Goal: Task Accomplishment & Management: Use online tool/utility

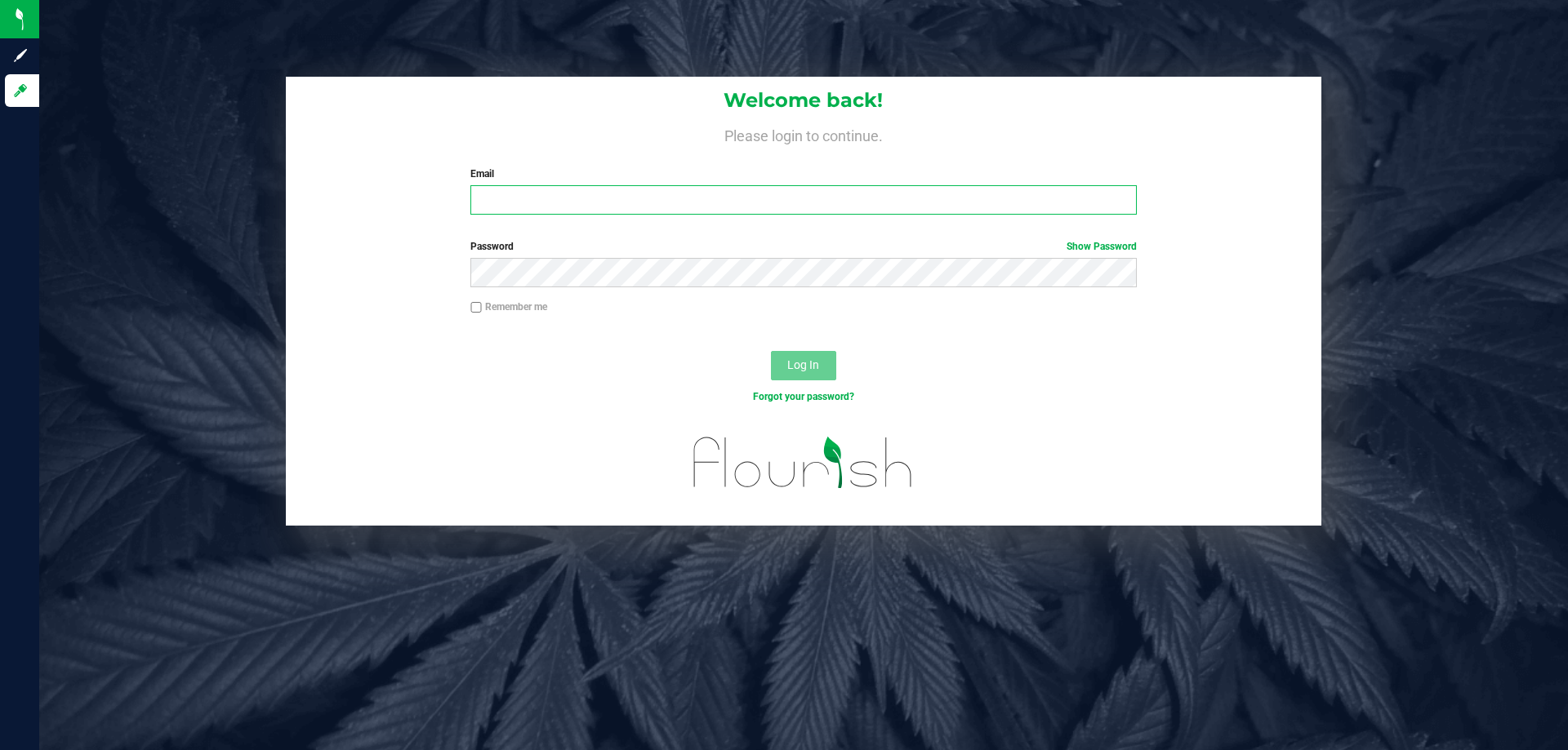
click at [549, 206] on input "Email" at bounding box center [803, 200] width 665 height 30
type input "sharper@liveparallel.com"
click at [771, 351] on button "Log In" at bounding box center [804, 366] width 66 height 30
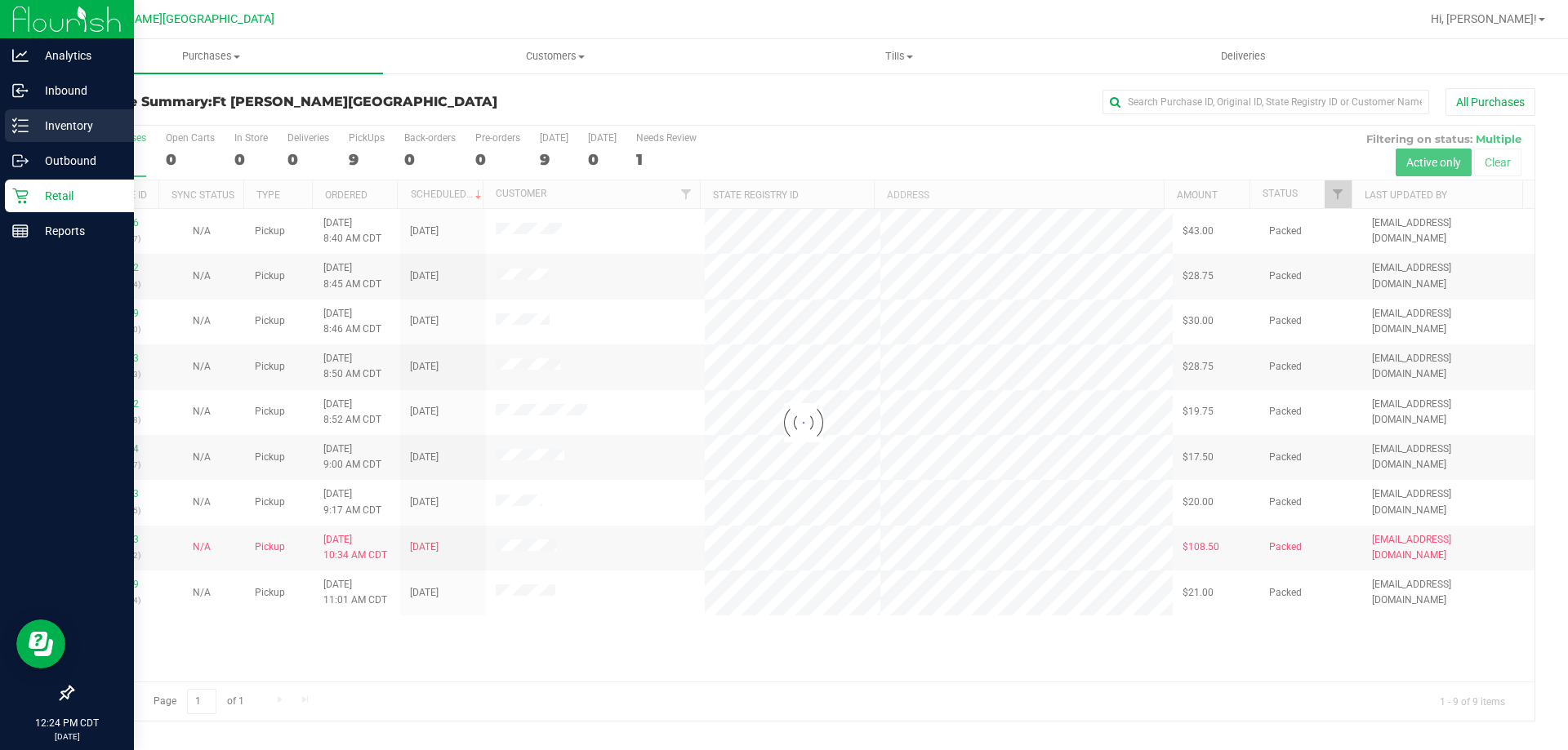
click at [60, 130] on p "Inventory" at bounding box center [78, 125] width 98 height 19
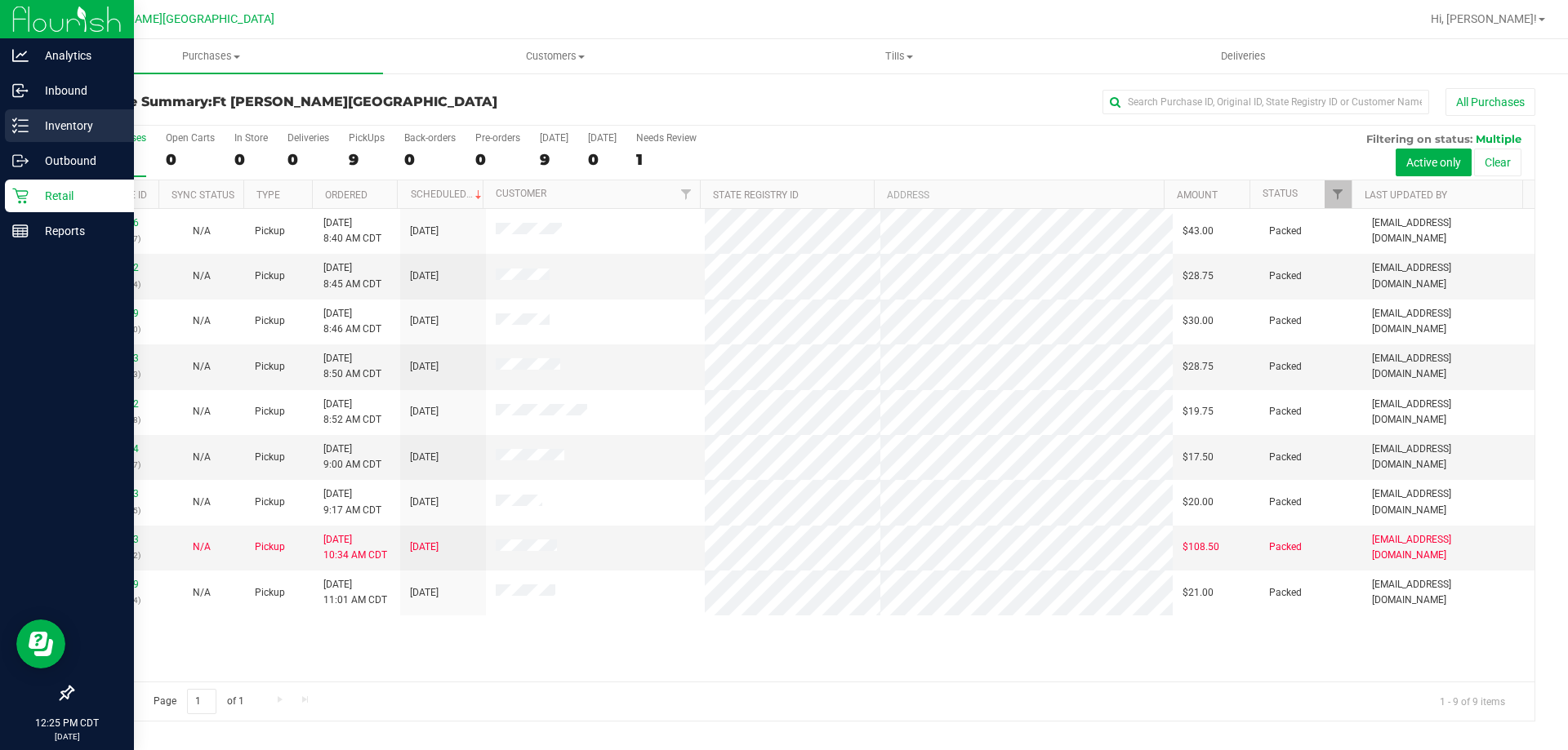
click at [22, 124] on icon at bounding box center [20, 125] width 17 height 17
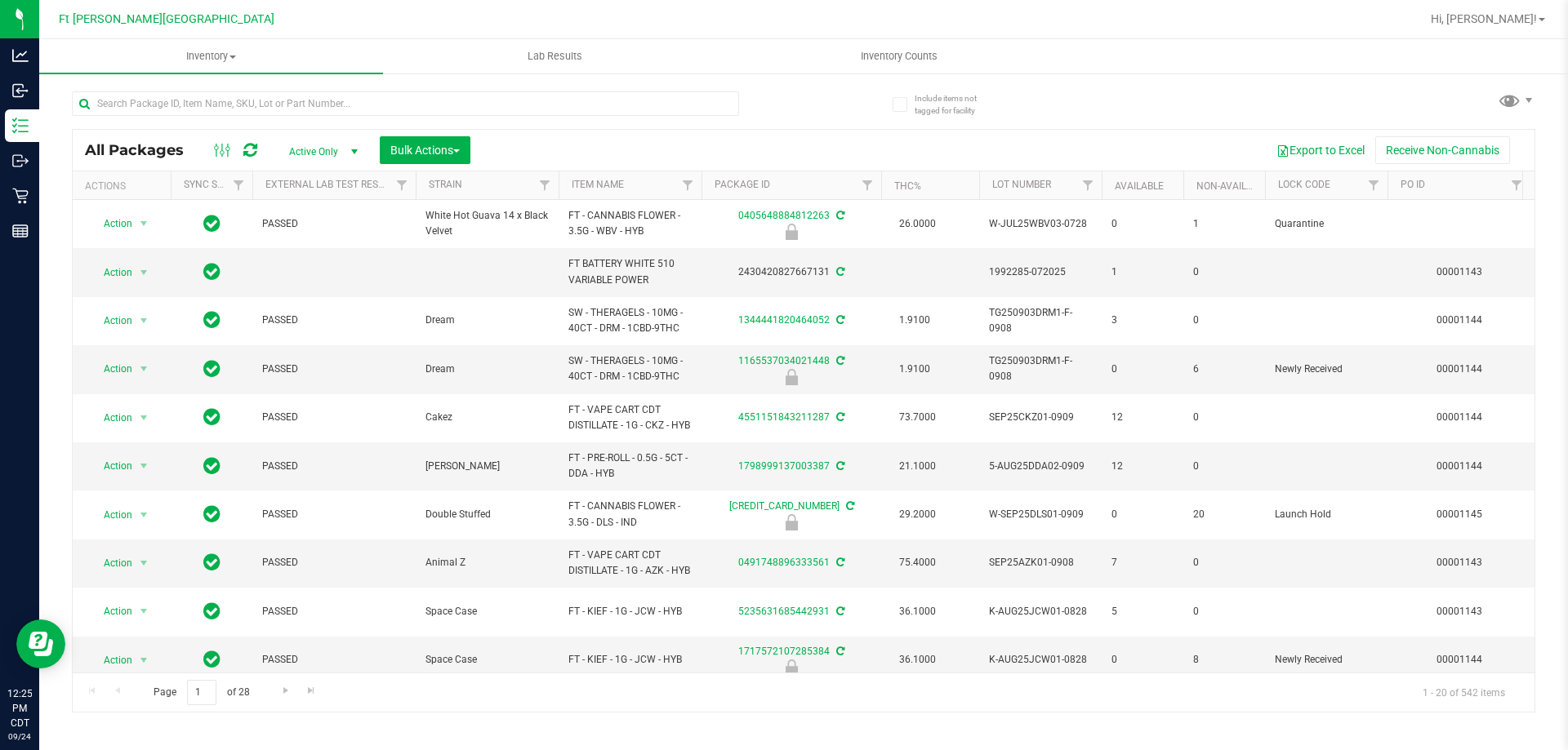
click at [329, 157] on span "Active Only" at bounding box center [320, 151] width 90 height 23
click at [306, 231] on li "Locked" at bounding box center [319, 227] width 88 height 25
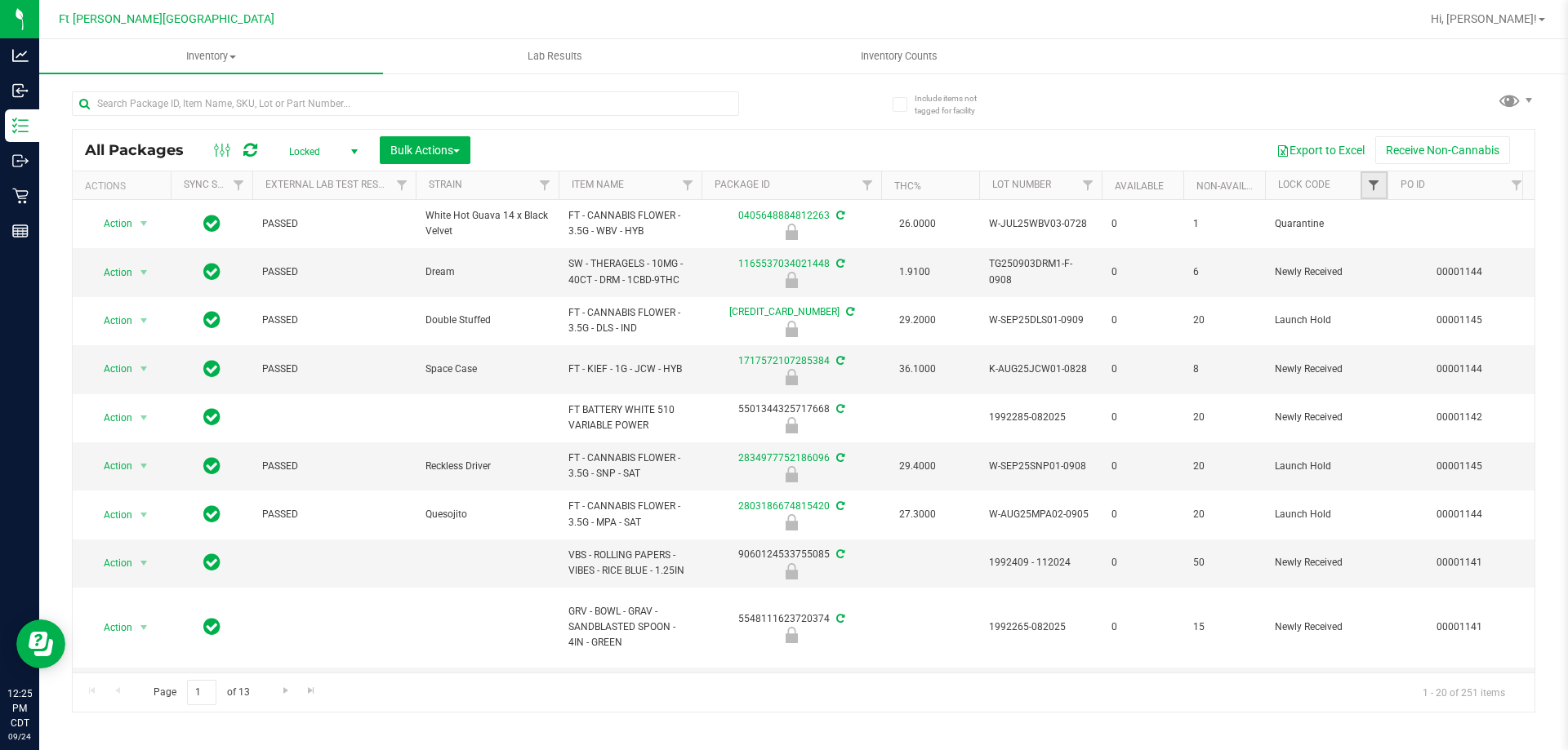
click at [1371, 183] on span "Filter" at bounding box center [1374, 185] width 13 height 13
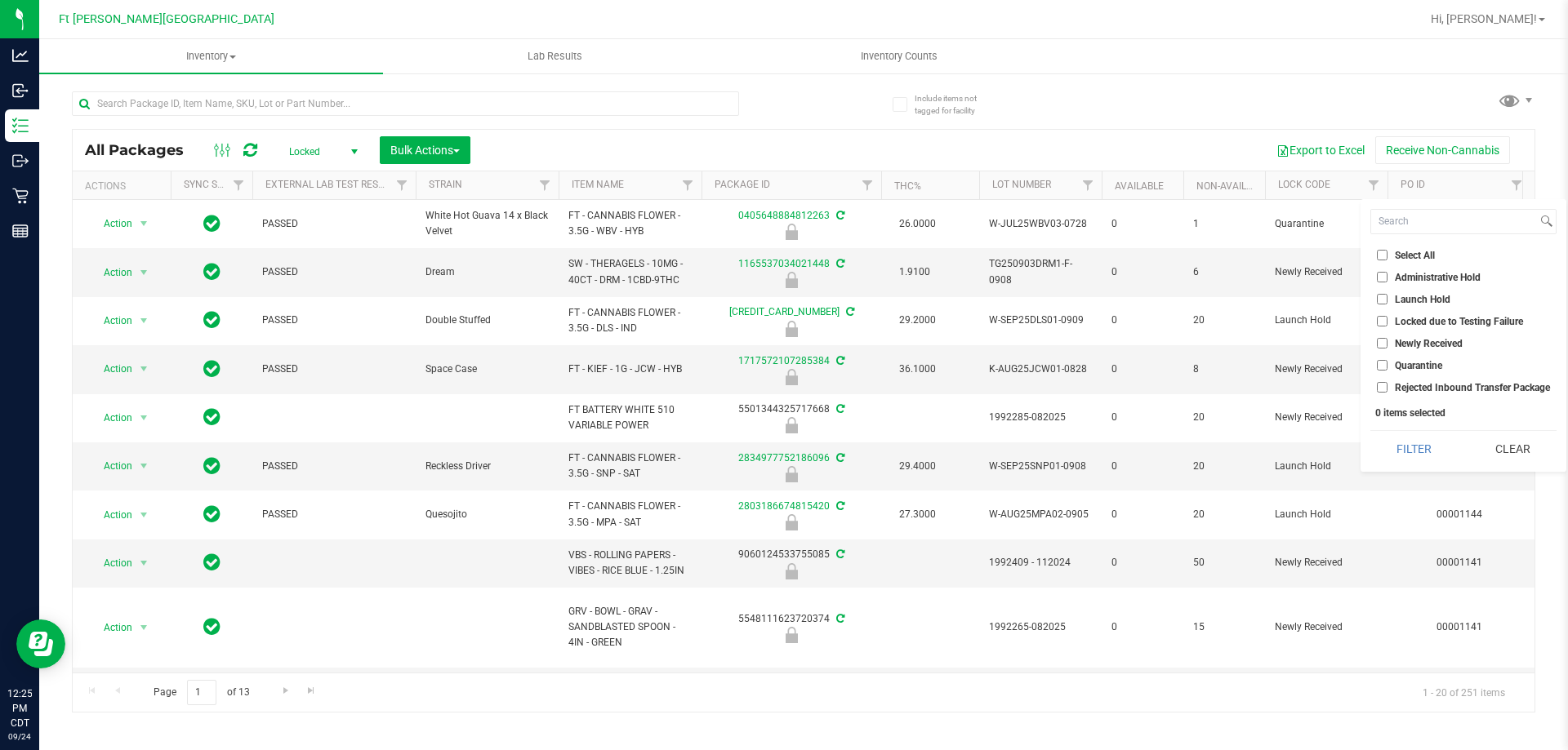
click at [1384, 296] on input "Launch Hold" at bounding box center [1382, 299] width 11 height 11
checkbox input "true"
click at [1417, 445] on button "Filter" at bounding box center [1414, 449] width 88 height 36
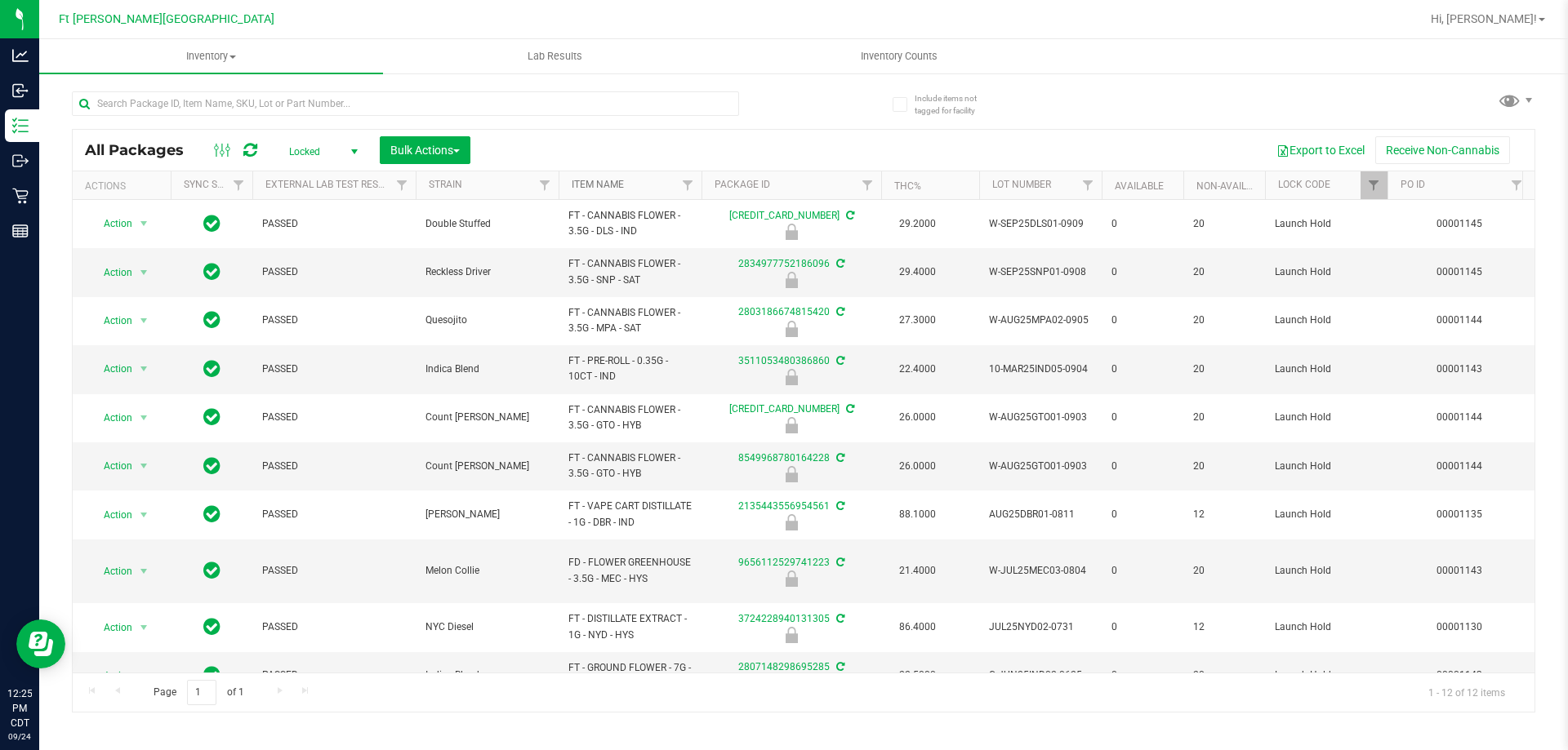
click at [592, 190] on link "Item Name" at bounding box center [598, 184] width 53 height 11
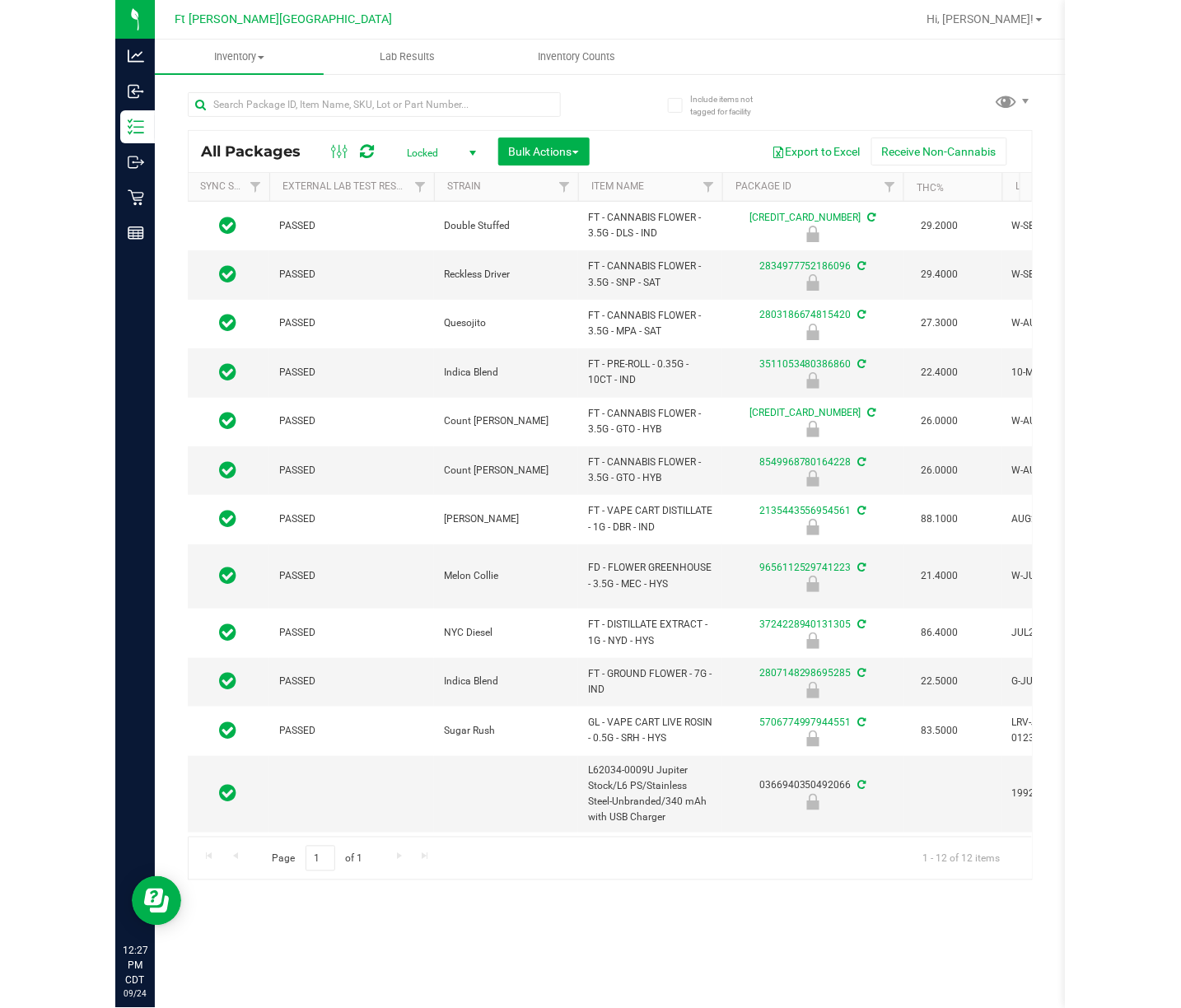
scroll to position [0, 5]
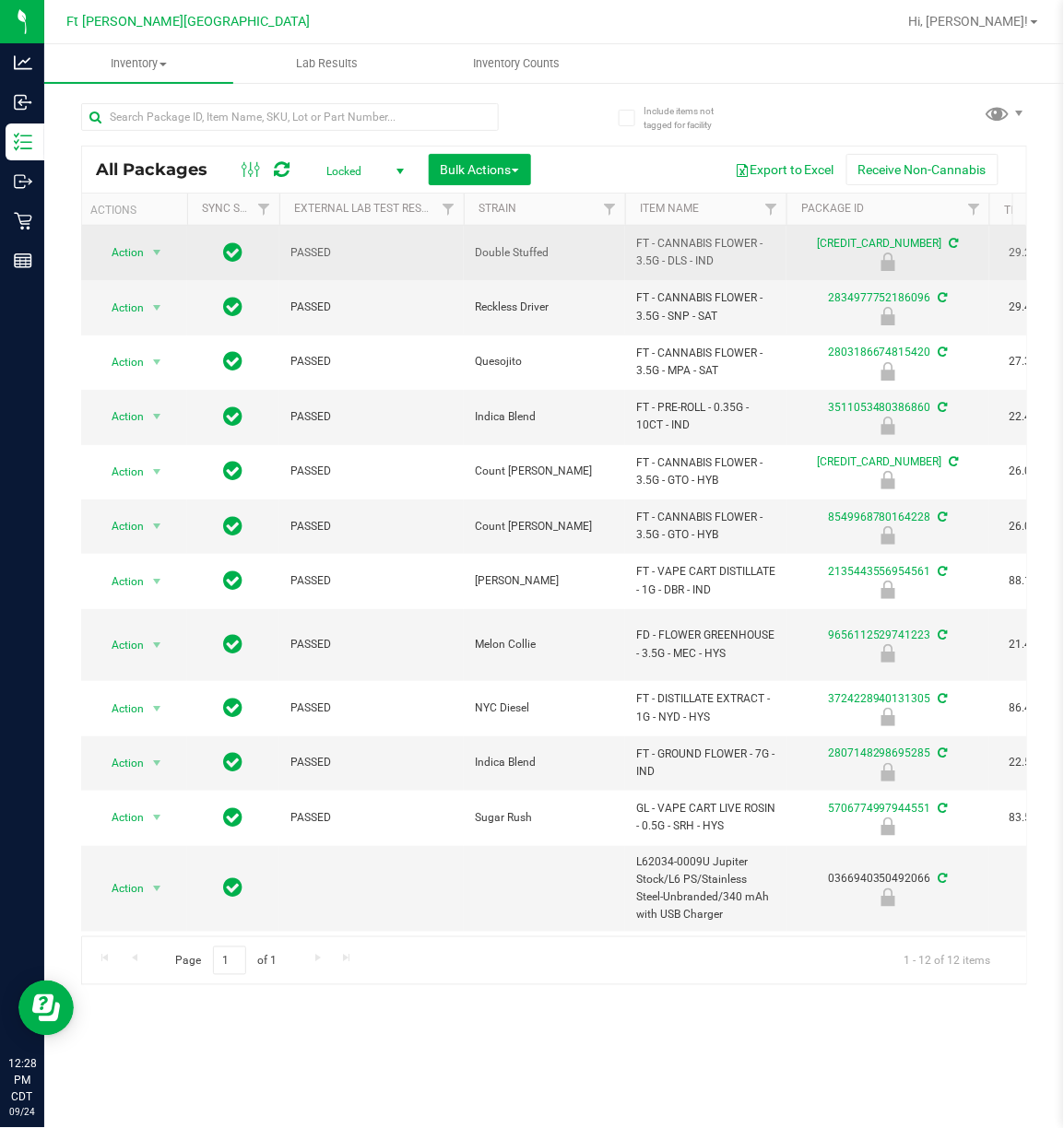
drag, startPoint x: 728, startPoint y: 262, endPoint x: 630, endPoint y: 256, distance: 98.2
click at [630, 256] on td "FT - CANNABIS FLOWER - 3.5G - DLS - IND" at bounding box center [704, 253] width 161 height 54
copy span "FT - CANNABIS FLOWER - 3.5G - DLS - IND"
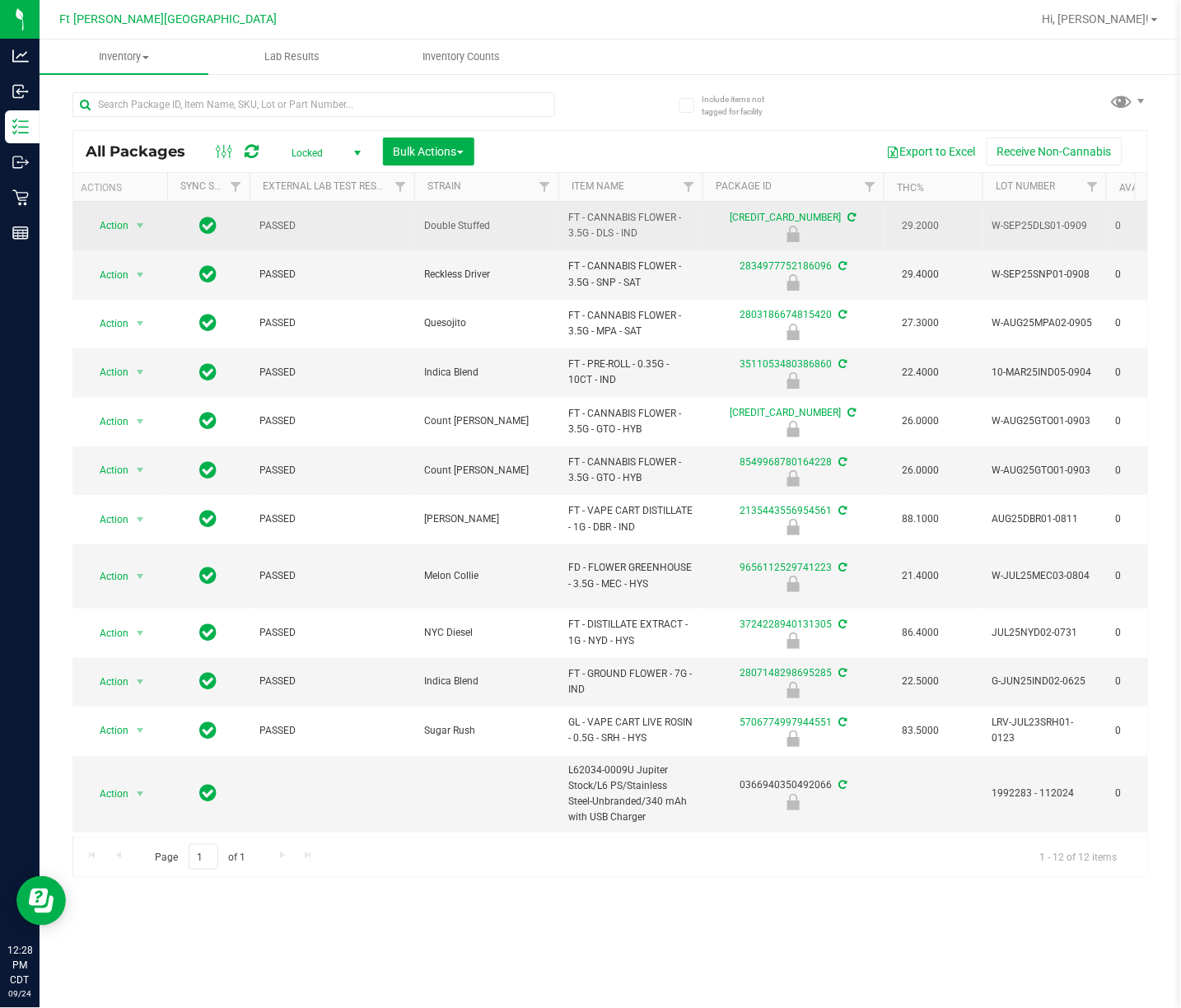
drag, startPoint x: 1087, startPoint y: 238, endPoint x: 983, endPoint y: 231, distance: 104.2
click at [788, 231] on td "W-SEP25DLS01-0909" at bounding box center [1044, 226] width 124 height 49
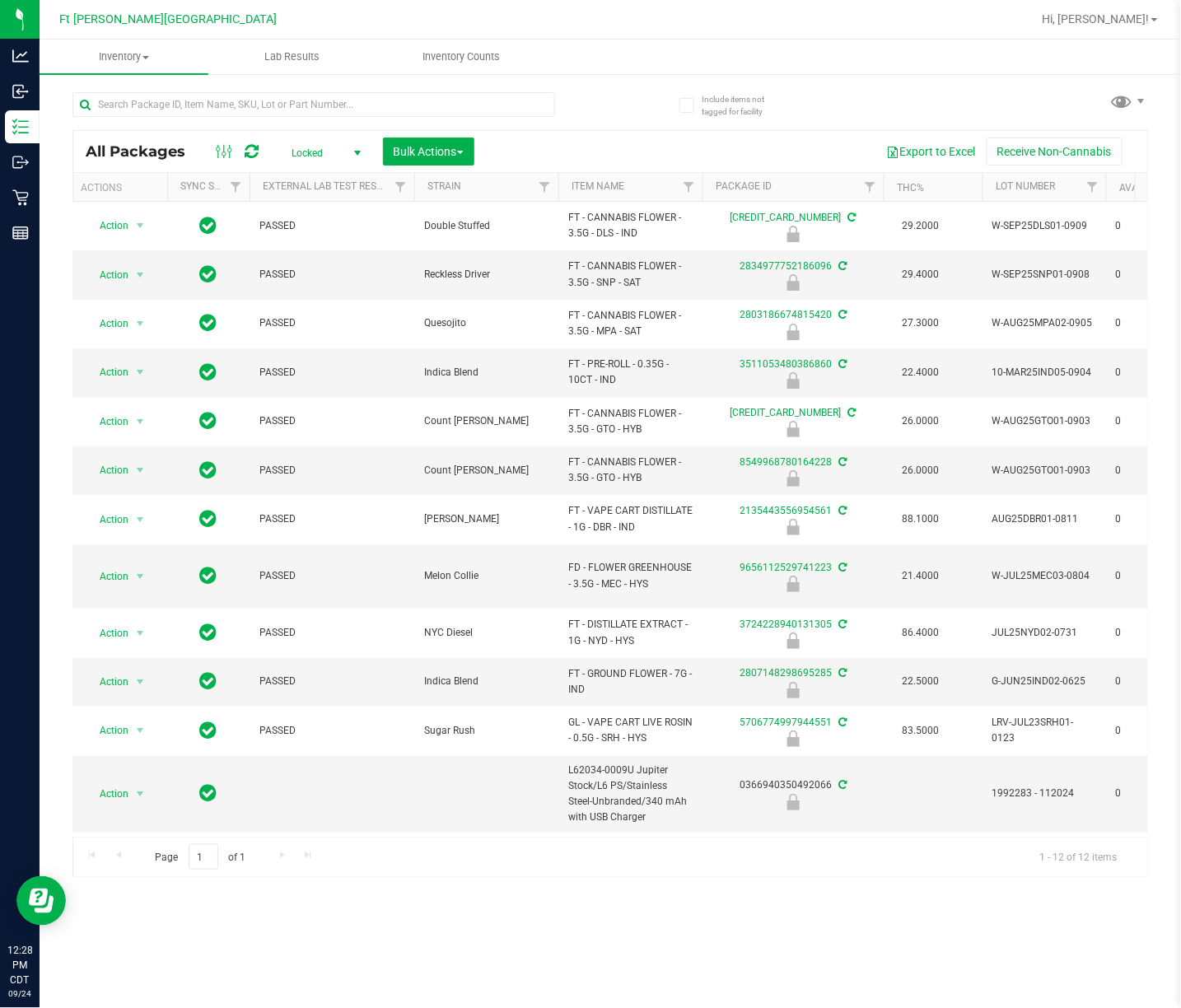
copy span "W-SEP25DLS01-0909"
drag, startPoint x: 663, startPoint y: 288, endPoint x: 558, endPoint y: 264, distance: 107.7
click at [558, 264] on td "FT - CANNABIS FLOWER - 3.5G - SNP - SAT" at bounding box center [629, 275] width 144 height 49
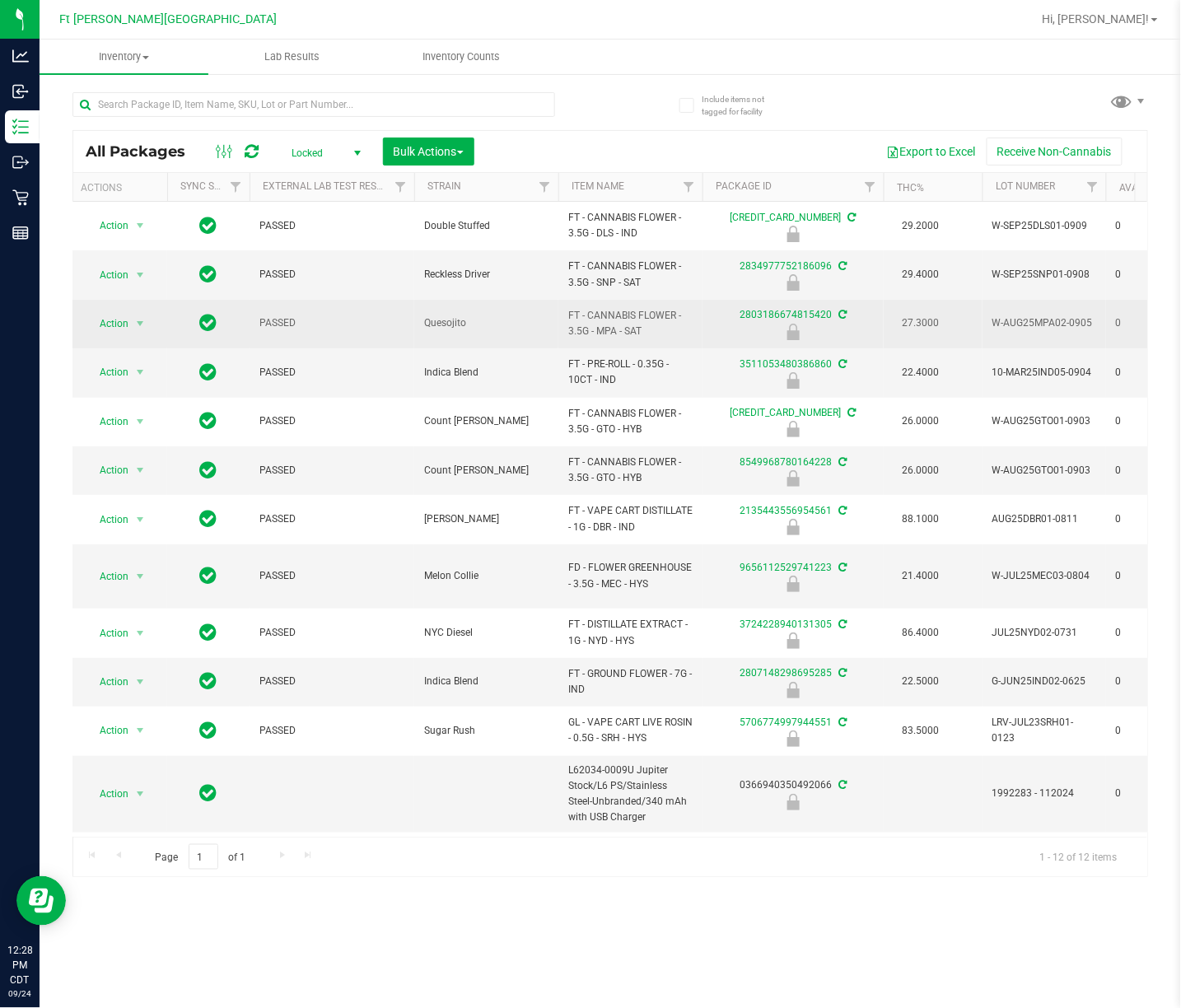
copy span "FT - CANNABIS FLOWER - 3.5G - SNP - SAT"
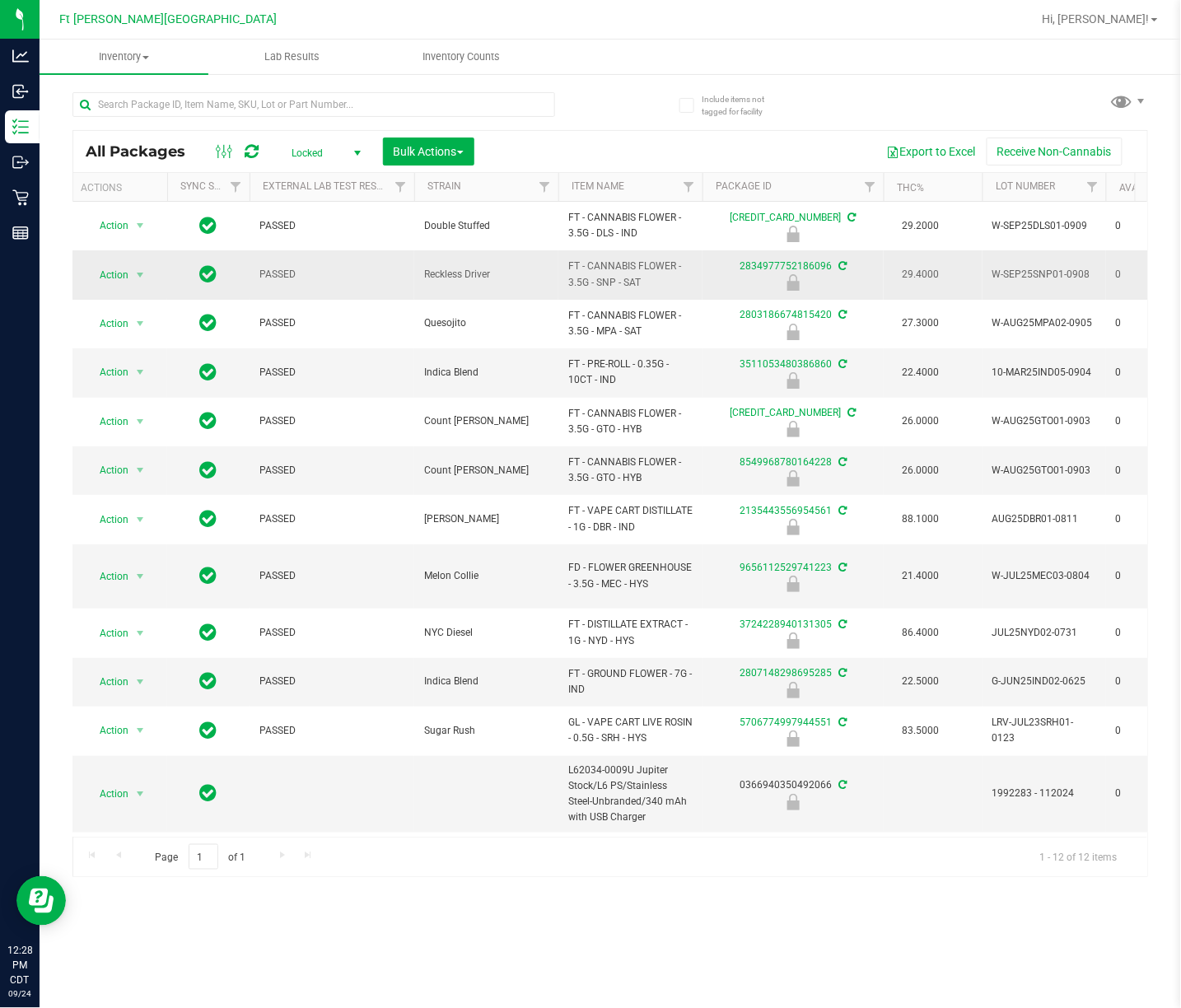
drag, startPoint x: 1097, startPoint y: 285, endPoint x: 992, endPoint y: 276, distance: 105.4
click at [788, 276] on td "W-SEP25SNP01-0908" at bounding box center [1044, 275] width 124 height 49
copy span "W-SEP25SNP01-0908"
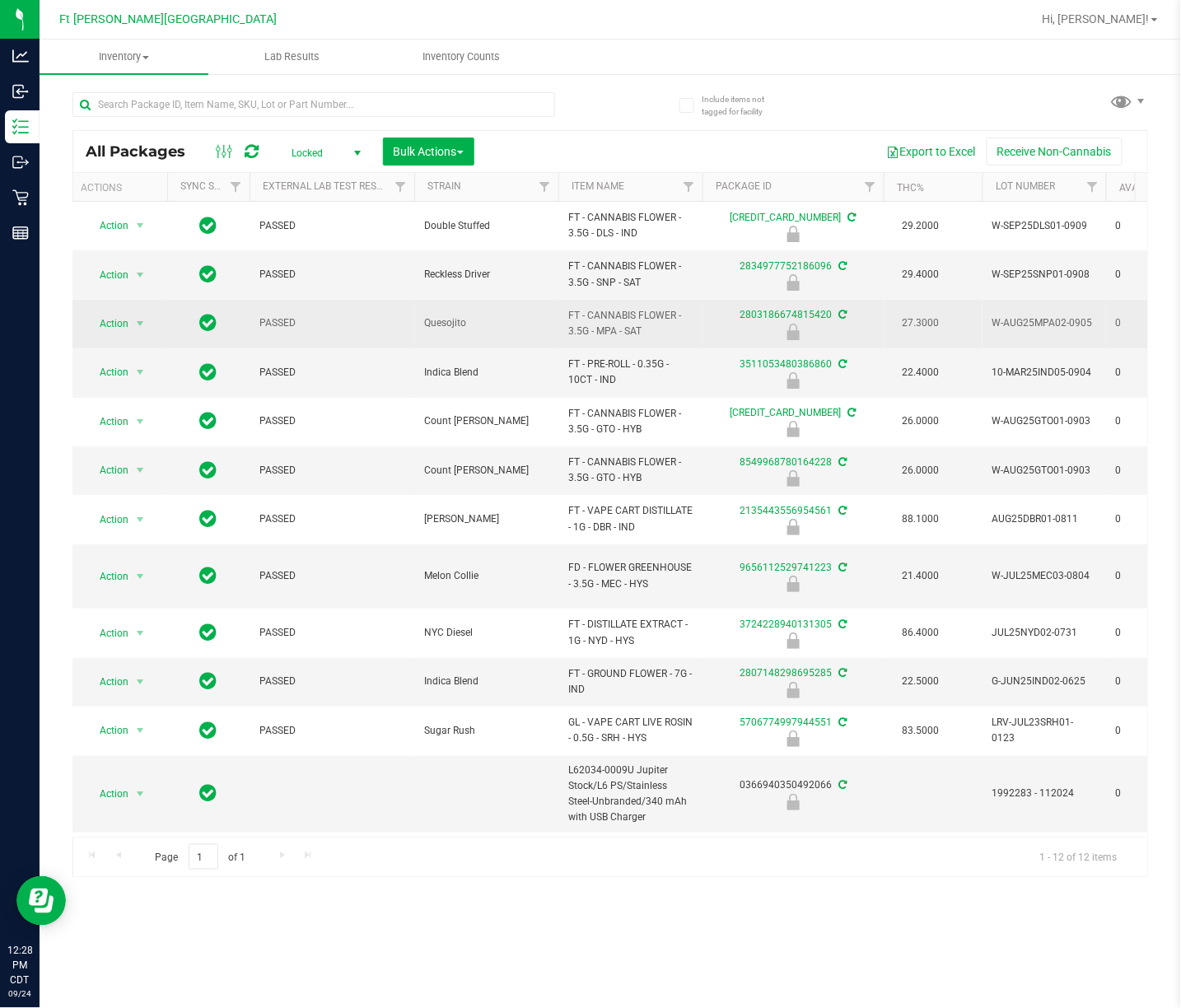
drag, startPoint x: 670, startPoint y: 335, endPoint x: 560, endPoint y: 317, distance: 111.5
click at [560, 317] on td "FT - CANNABIS FLOWER - 3.5G - MPA - SAT" at bounding box center [629, 324] width 144 height 49
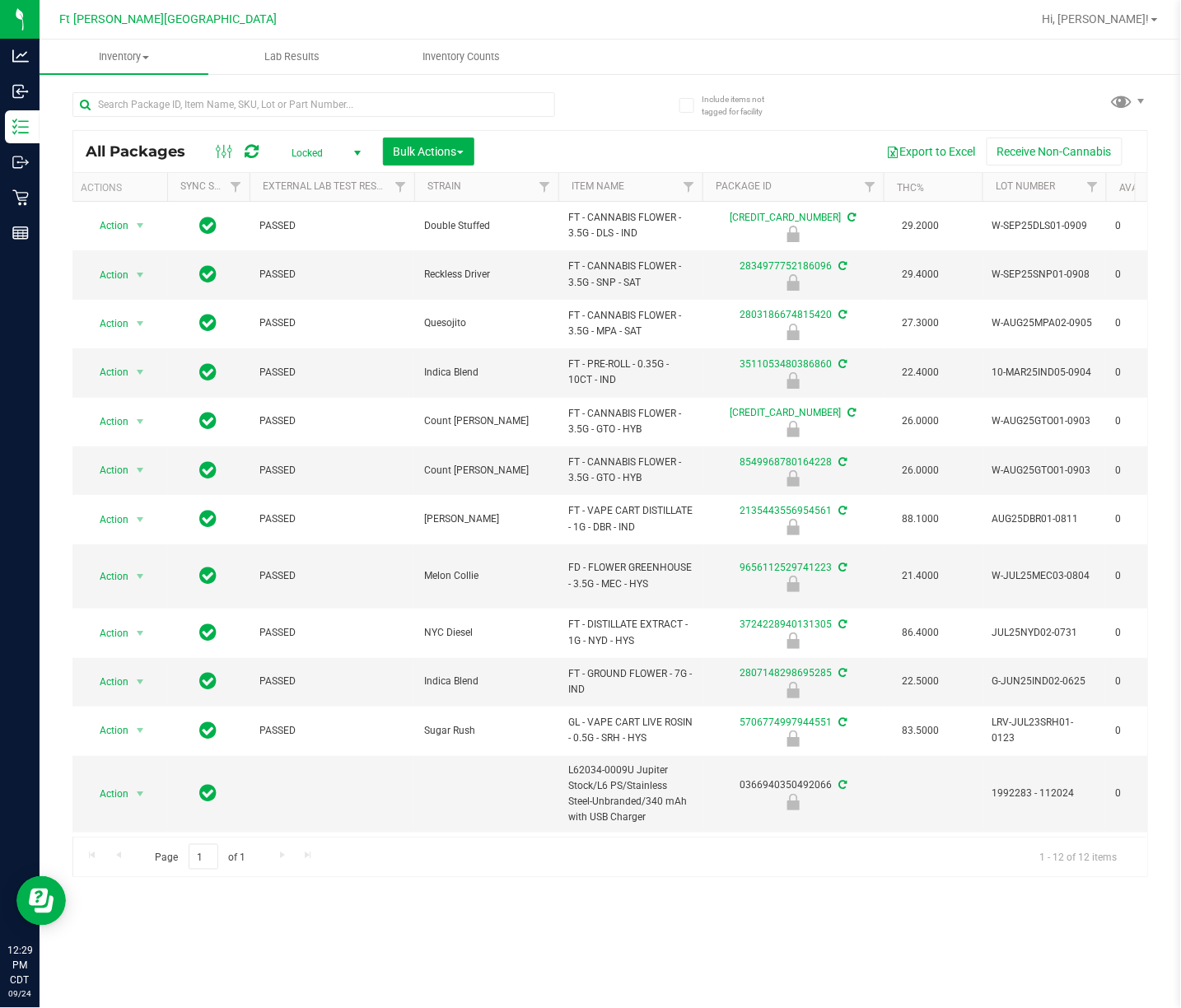
copy span "FT - CANNABIS FLOWER - 3.5G - MPA - SAT"
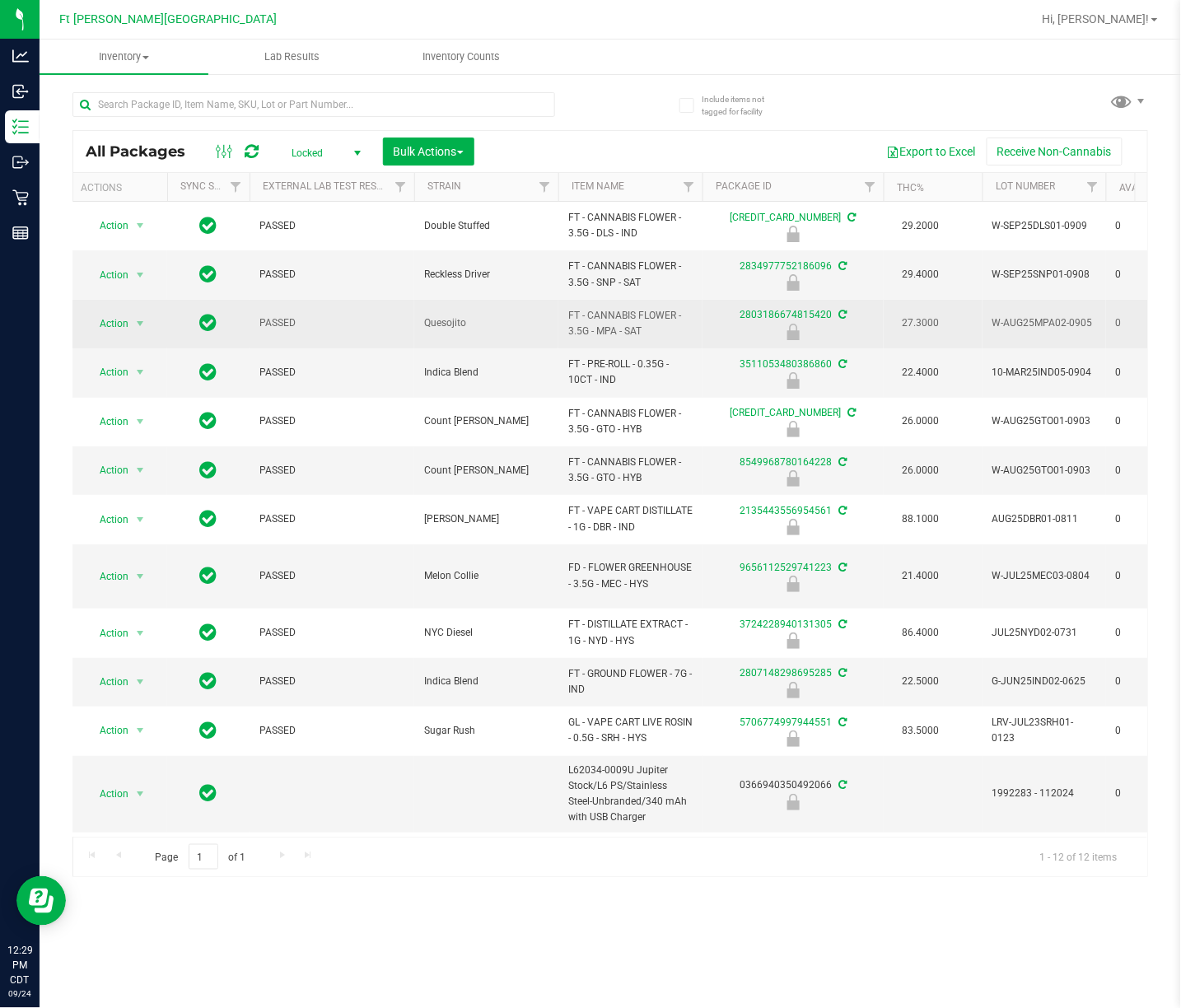
drag, startPoint x: 1036, startPoint y: 318, endPoint x: 1078, endPoint y: 346, distance: 50.5
click at [788, 346] on td "W-AUG25MPA02-0905" at bounding box center [1044, 324] width 124 height 49
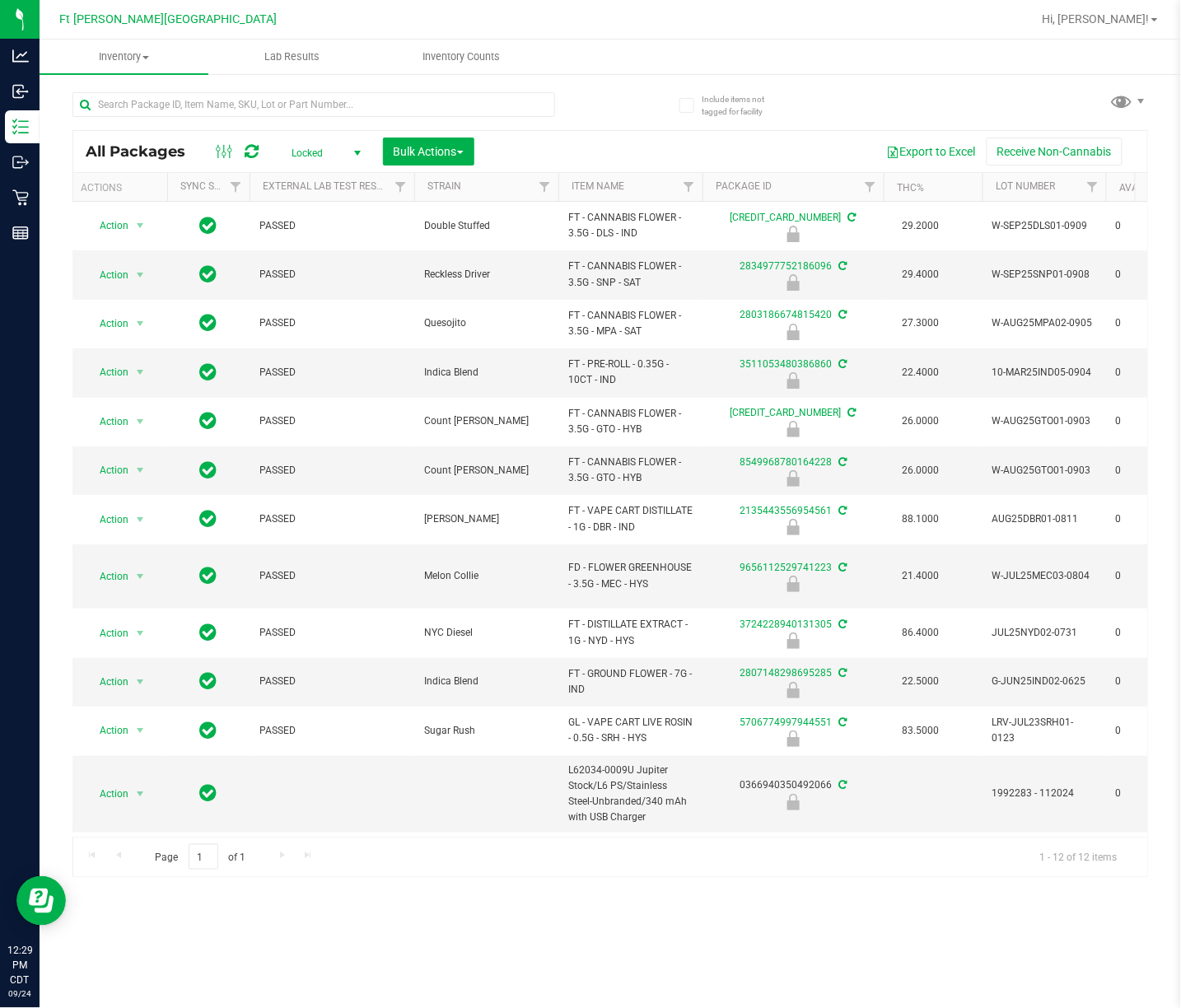
copy span "W-AUG25MPA02-0905"
drag, startPoint x: 620, startPoint y: 394, endPoint x: 607, endPoint y: 380, distance: 19.1
click at [607, 380] on td "FT - PRE-ROLL - 0.35G - 10CT - IND" at bounding box center [629, 372] width 144 height 49
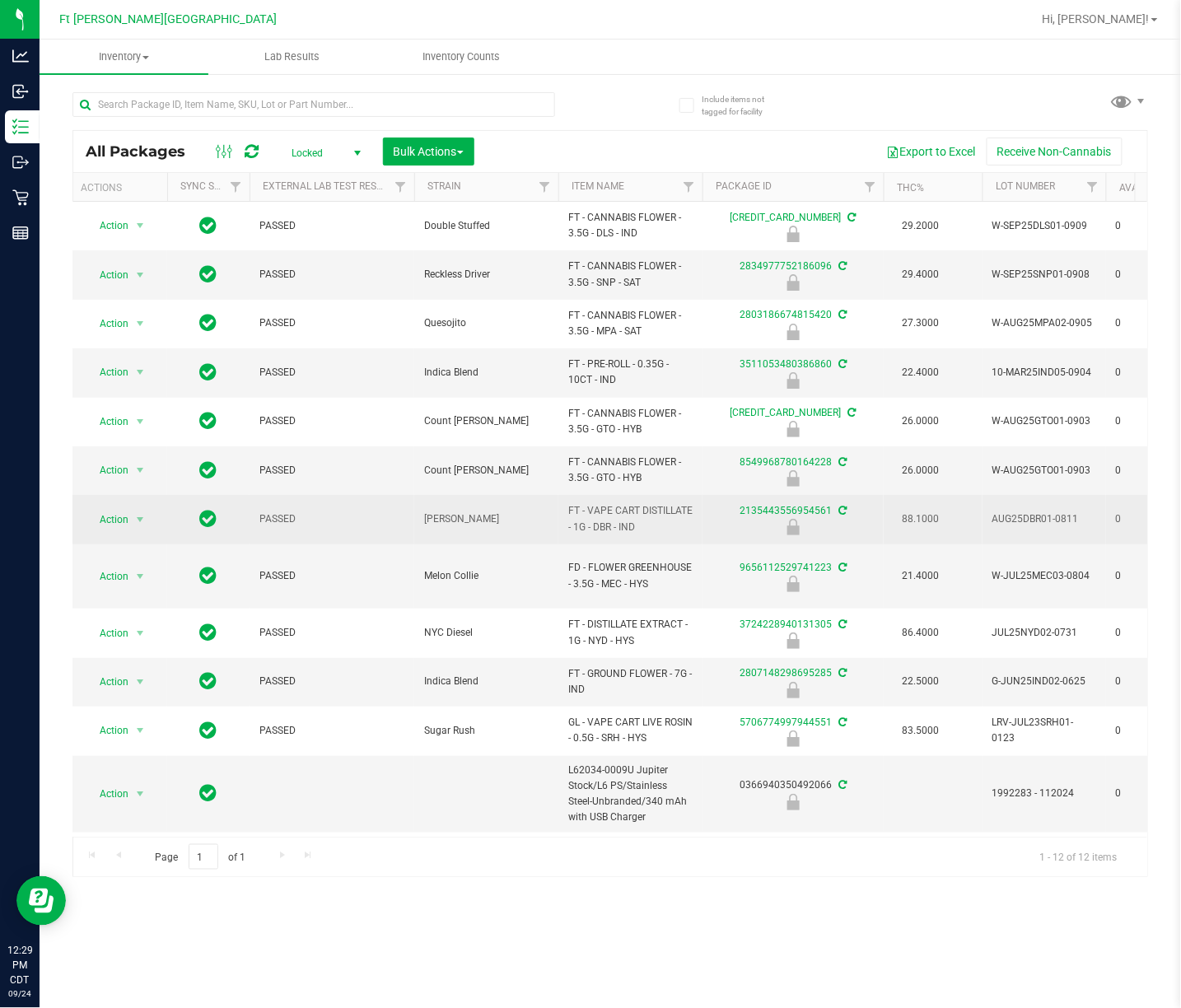
copy span "FT - PRE-ROLL - 0.35G - 10CT - IN"
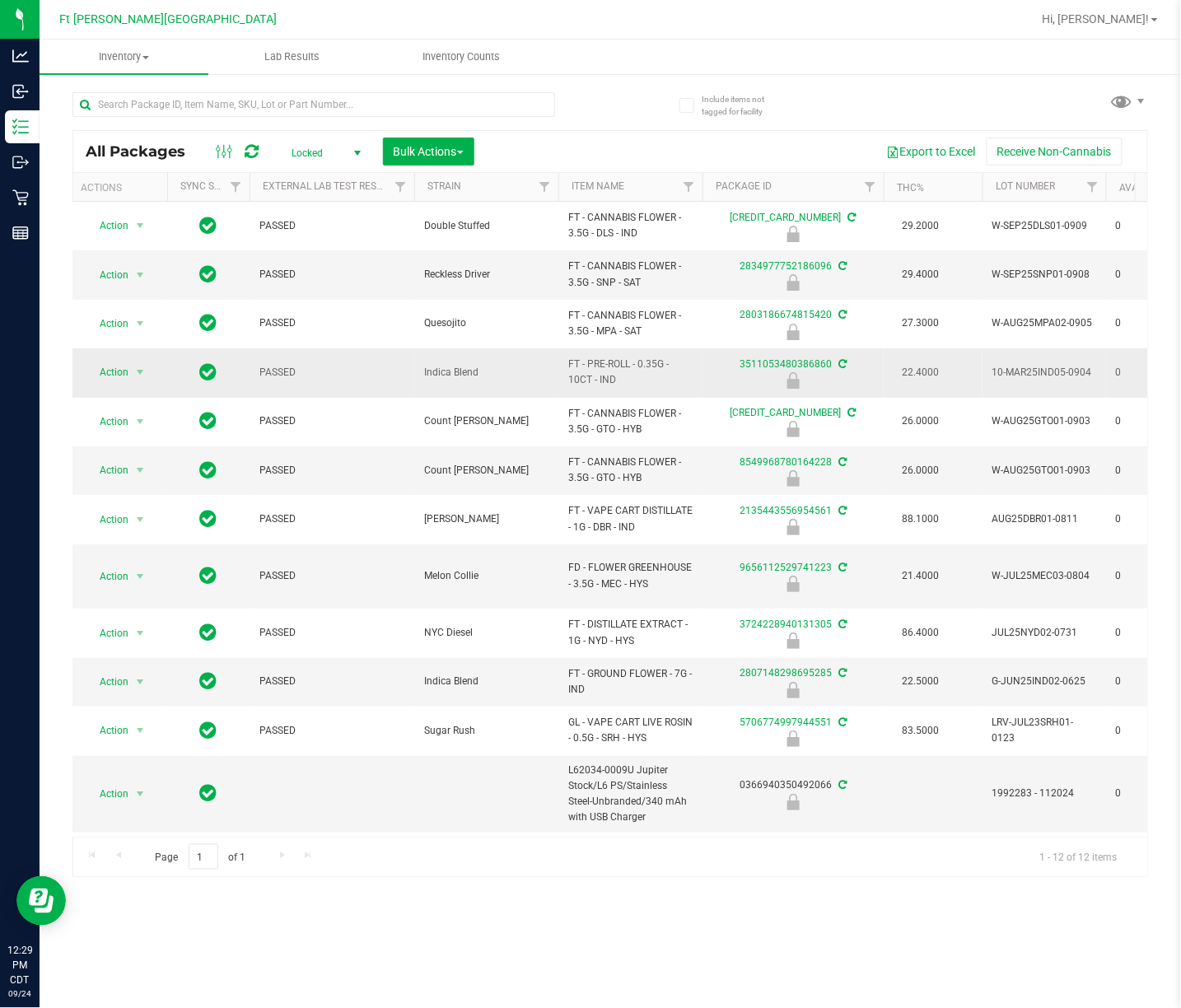
drag, startPoint x: 980, startPoint y: 374, endPoint x: 1091, endPoint y: 388, distance: 111.9
copy tr "10-MAR25IND05-0904"
click at [788, 376] on span "10-MAR25IND05-0904" at bounding box center [1044, 372] width 104 height 16
drag, startPoint x: 1094, startPoint y: 376, endPoint x: 999, endPoint y: 384, distance: 95.3
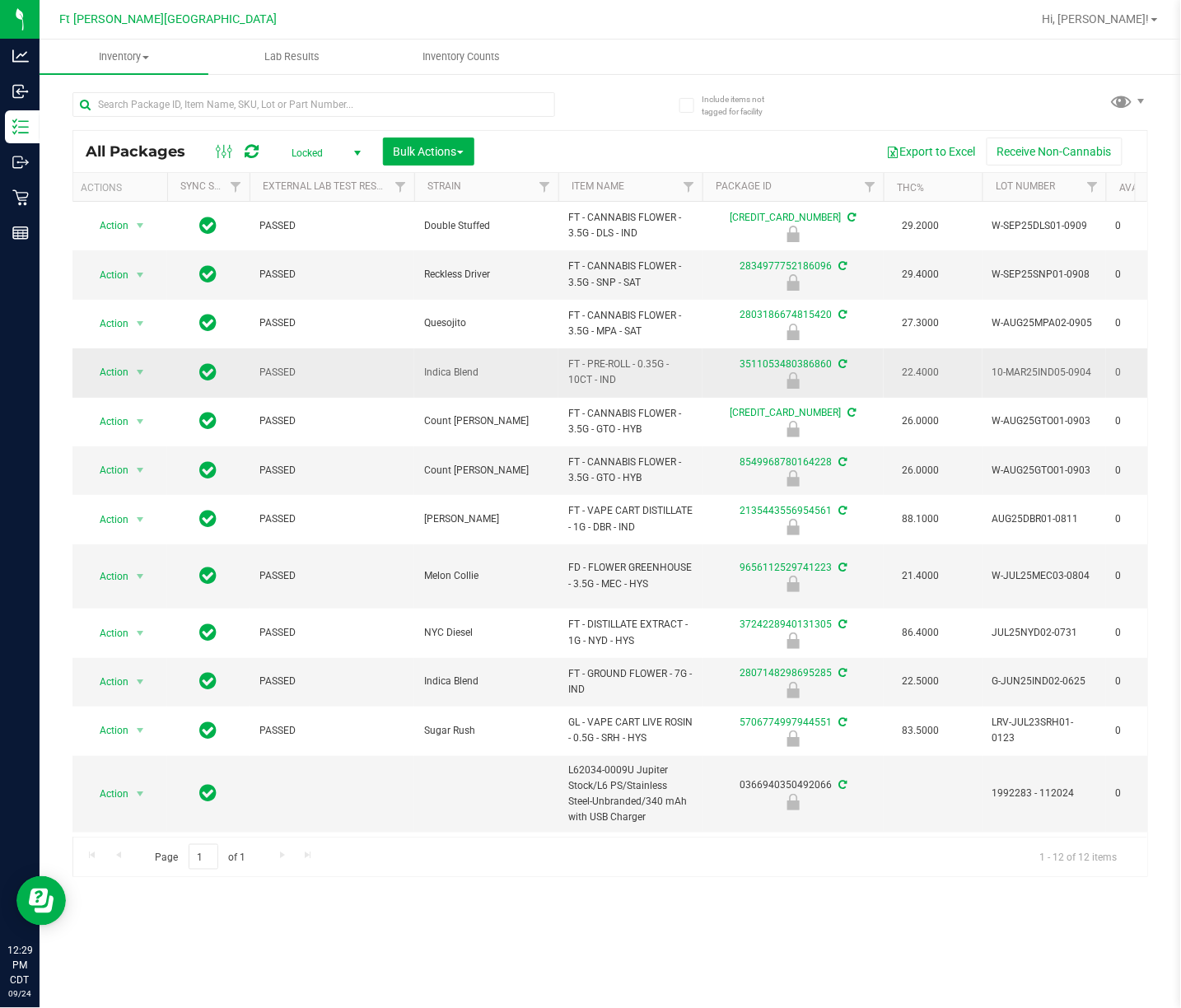
click at [788, 384] on td "10-MAR25IND05-0904" at bounding box center [1044, 372] width 124 height 49
copy span "10-MAR25IND05-0904"
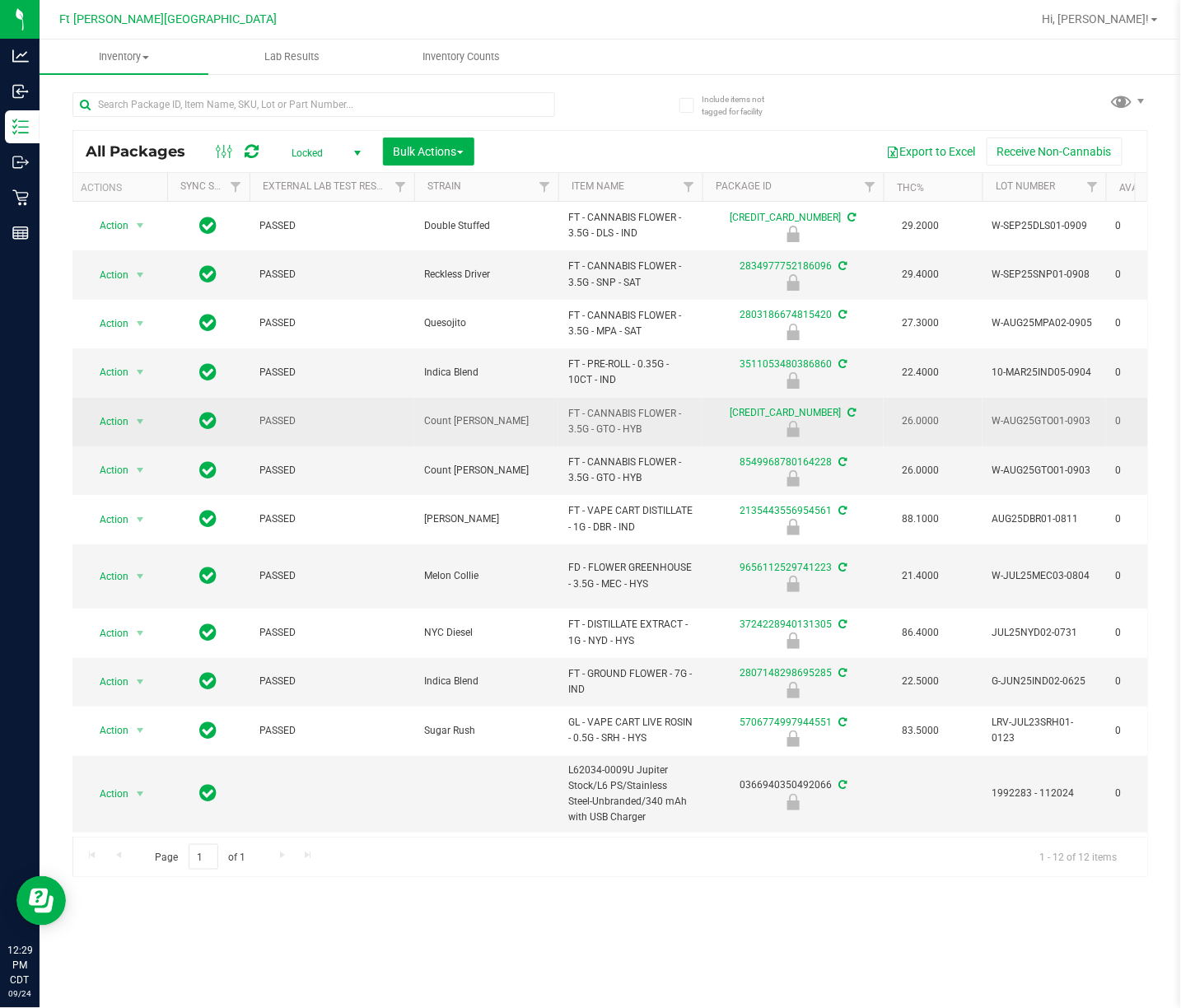
drag, startPoint x: 666, startPoint y: 438, endPoint x: 564, endPoint y: 425, distance: 102.8
click at [564, 425] on td "FT - CANNABIS FLOWER - 3.5G - GTO - HYB" at bounding box center [629, 422] width 144 height 49
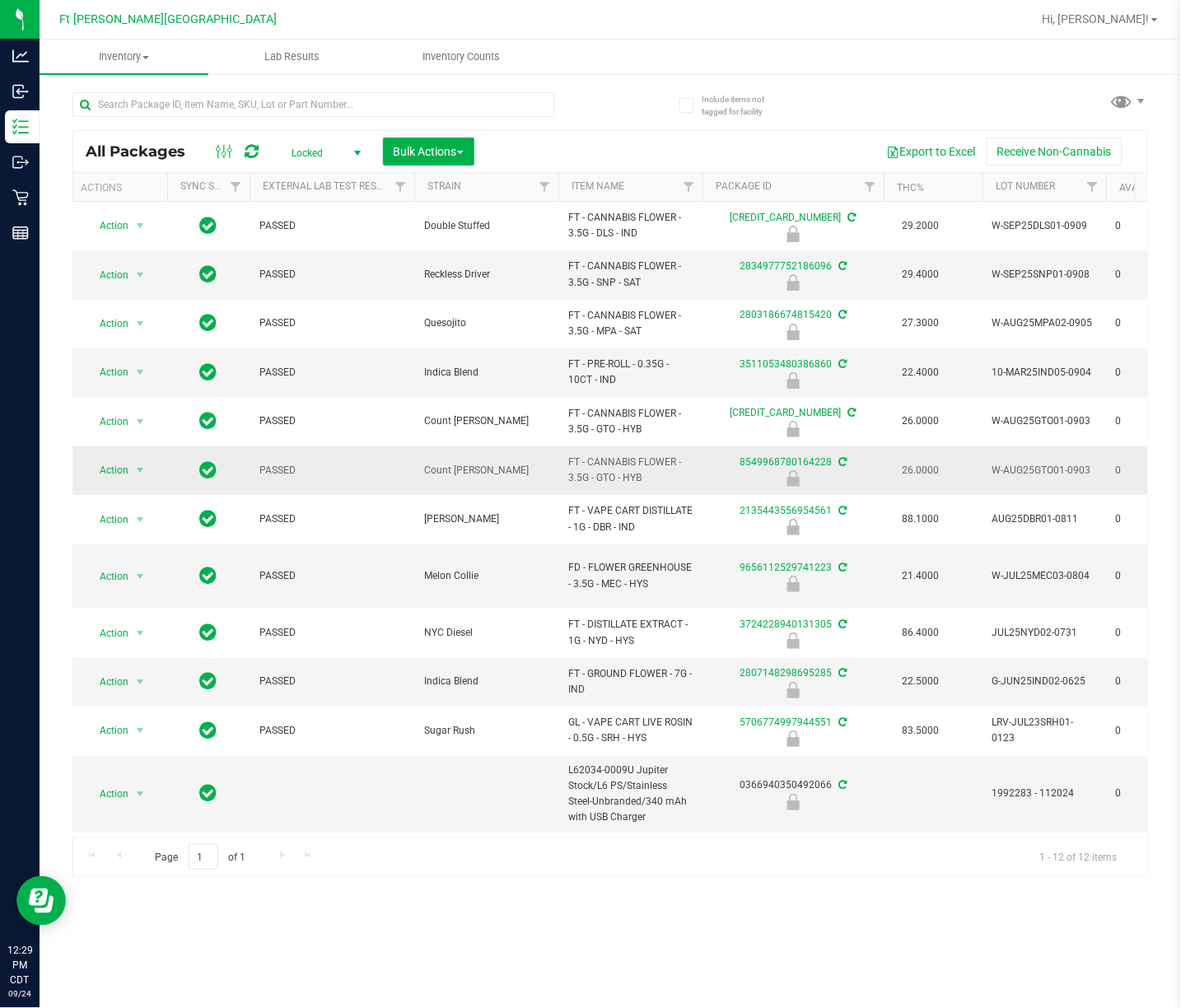
copy span "FT - CANNABIS FLOWER - 3.5G - GTO - HYB"
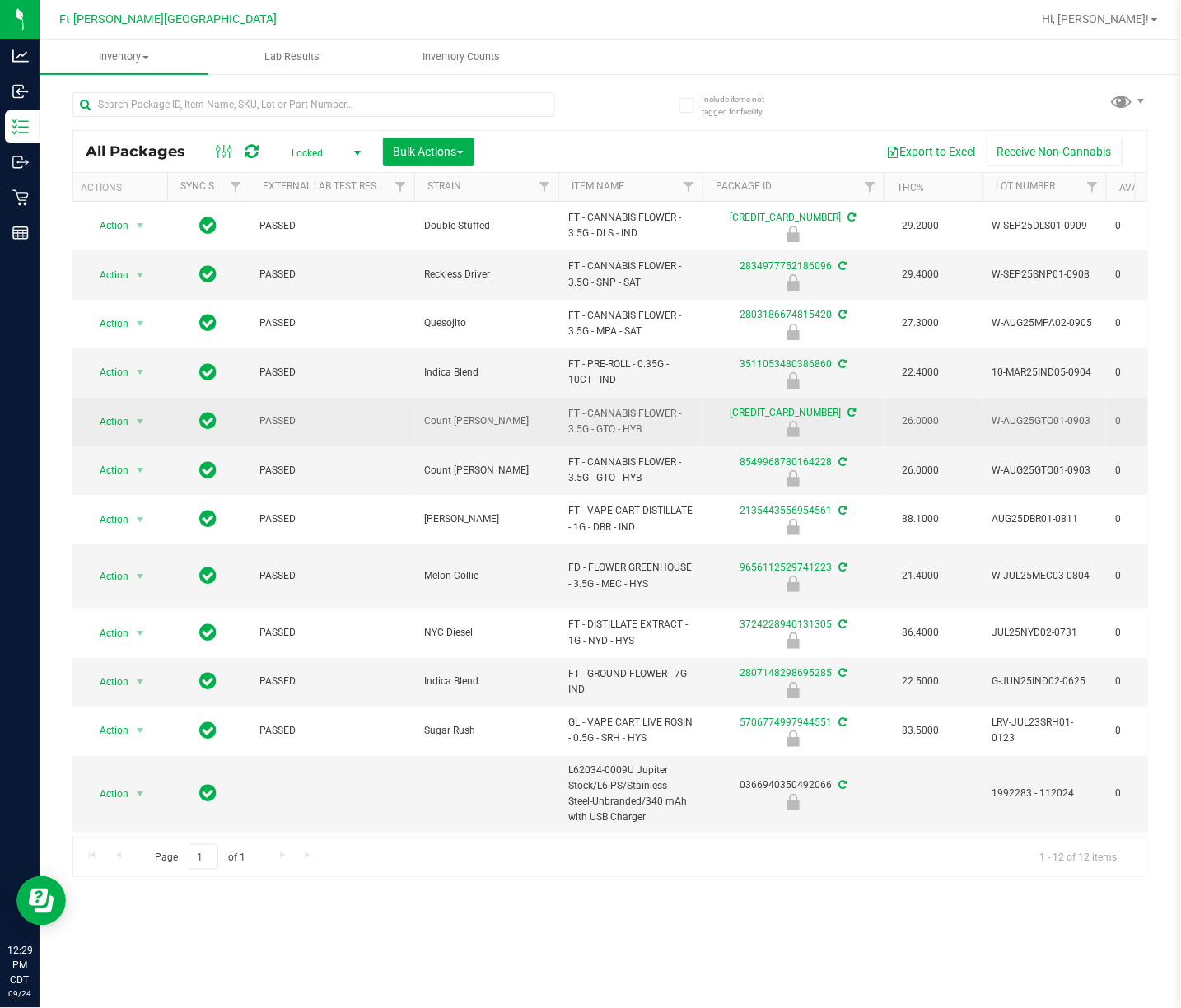
drag, startPoint x: 1072, startPoint y: 420, endPoint x: 1006, endPoint y: 435, distance: 67.7
click at [788, 435] on td "W-AUG25GTO01-0903" at bounding box center [1044, 422] width 124 height 49
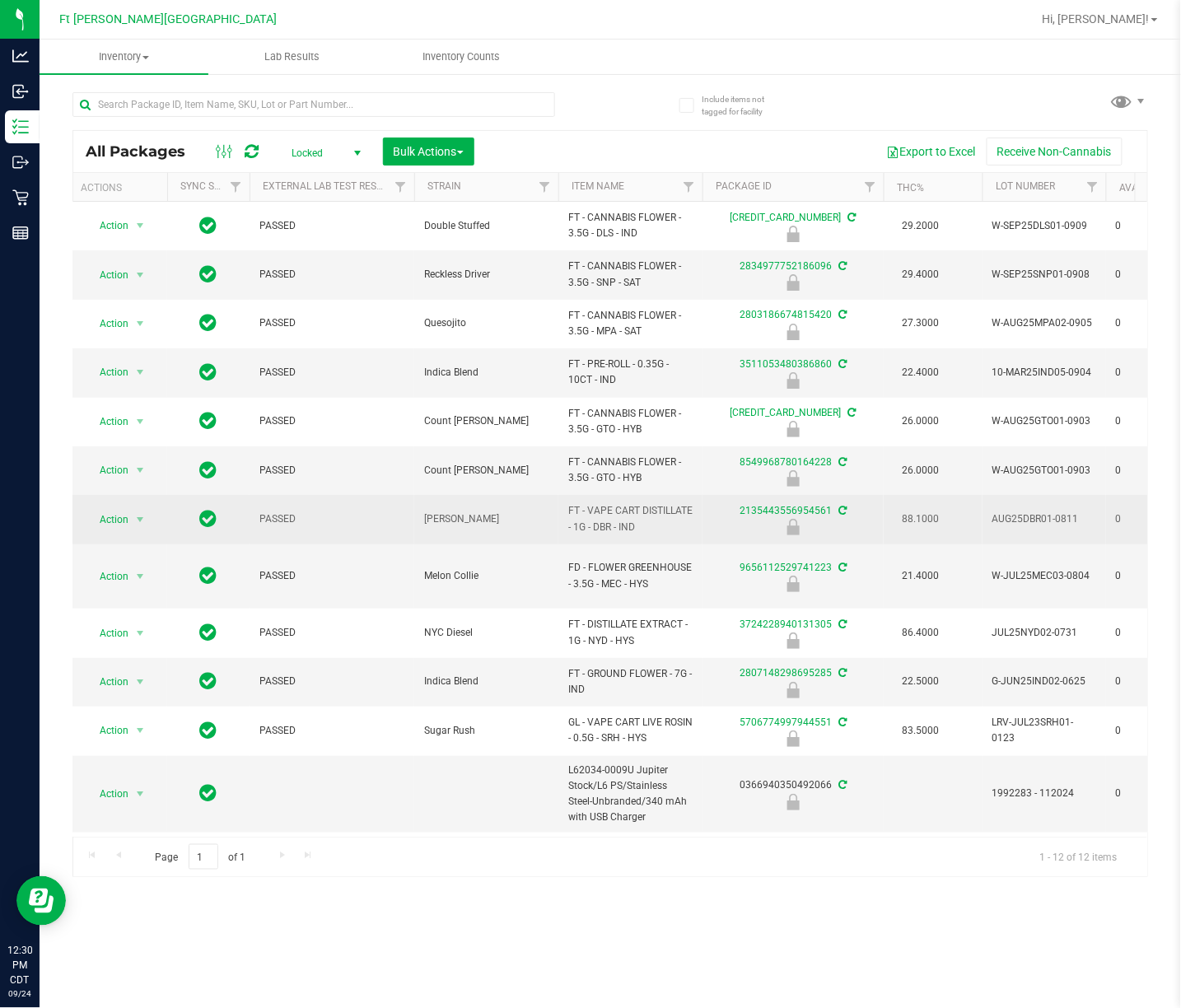
drag, startPoint x: 649, startPoint y: 531, endPoint x: 590, endPoint y: 538, distance: 59.4
click at [590, 538] on td "FT - VAPE CART DISTILLATE - 1G - DBR - IND" at bounding box center [629, 519] width 144 height 49
drag, startPoint x: 1087, startPoint y: 517, endPoint x: 993, endPoint y: 523, distance: 94.2
click at [788, 523] on span "AUG25DBR01-0811" at bounding box center [1044, 519] width 104 height 16
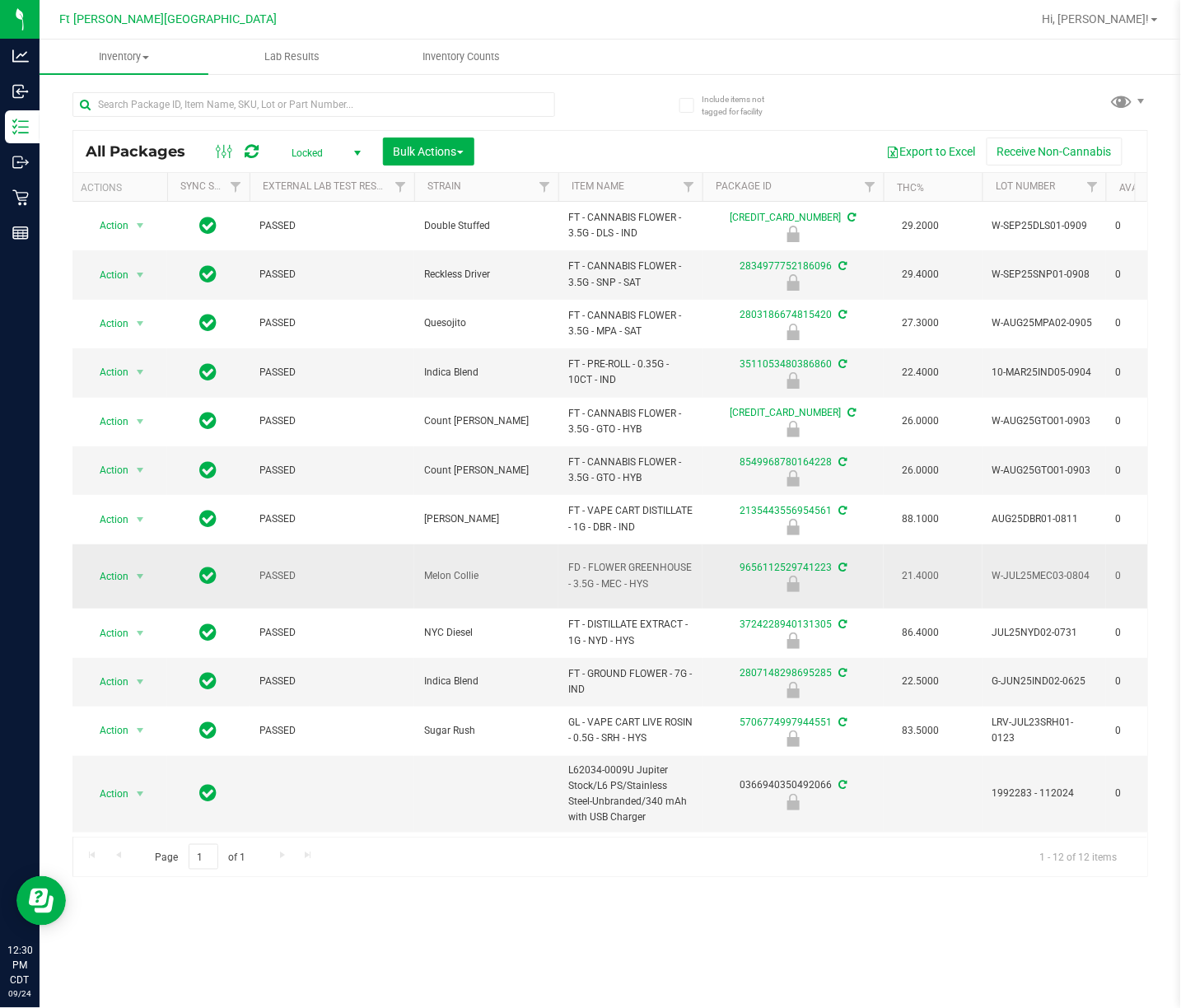
drag, startPoint x: 673, startPoint y: 578, endPoint x: 564, endPoint y: 554, distance: 111.6
click at [565, 558] on td "FD - FLOWER GREENHOUSE - 3.5G - MEC - HYS" at bounding box center [629, 577] width 144 height 65
drag, startPoint x: 1091, startPoint y: 574, endPoint x: 995, endPoint y: 576, distance: 96.0
click at [788, 576] on td "W-JUL25MEC03-0804" at bounding box center [1044, 577] width 124 height 65
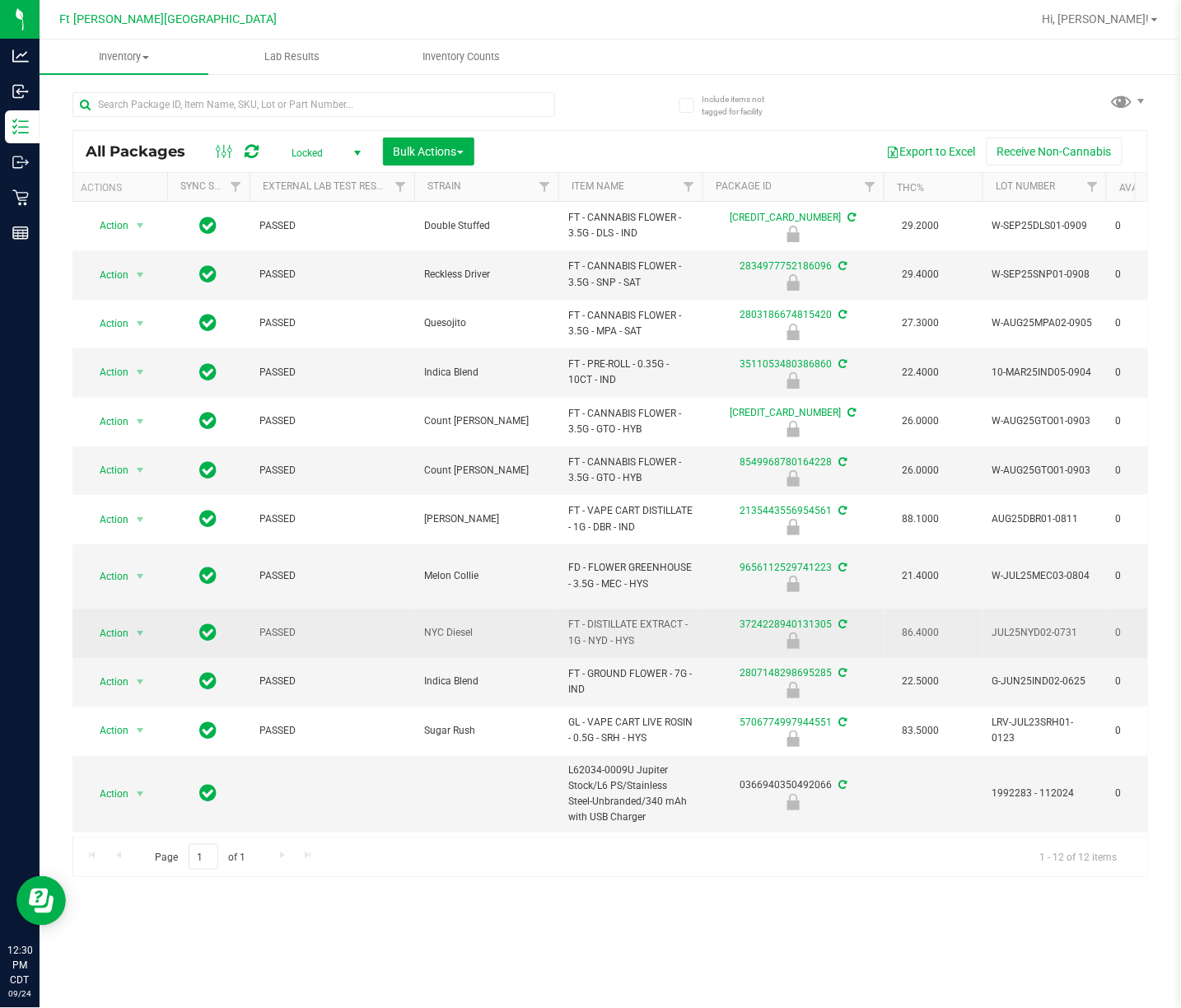
drag, startPoint x: 650, startPoint y: 631, endPoint x: 561, endPoint y: 599, distance: 94.6
click at [561, 608] on td "FT - DISTILLATE EXTRACT - 1G - NYD - HYS" at bounding box center [629, 632] width 144 height 49
drag, startPoint x: 1081, startPoint y: 620, endPoint x: 983, endPoint y: 616, distance: 98.1
click at [788, 616] on td "JUL25NYD02-0731" at bounding box center [1044, 632] width 124 height 49
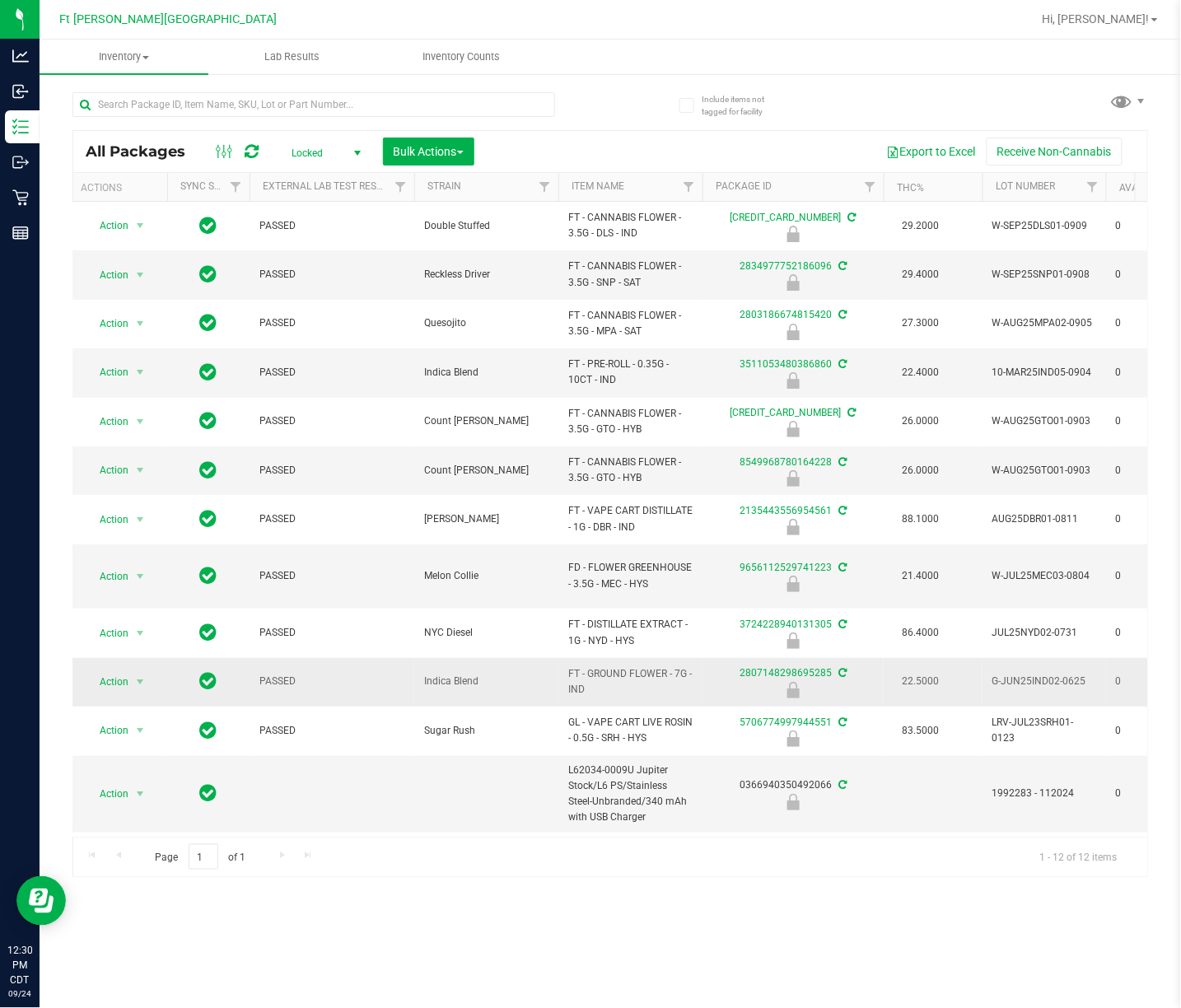
drag, startPoint x: 605, startPoint y: 683, endPoint x: 558, endPoint y: 660, distance: 52.3
click at [558, 660] on td "FT - GROUND FLOWER - 7G - IND" at bounding box center [629, 681] width 144 height 49
drag, startPoint x: 1101, startPoint y: 664, endPoint x: 985, endPoint y: 677, distance: 116.7
click at [788, 677] on td "G-JUN25IND02-0625" at bounding box center [1044, 681] width 124 height 49
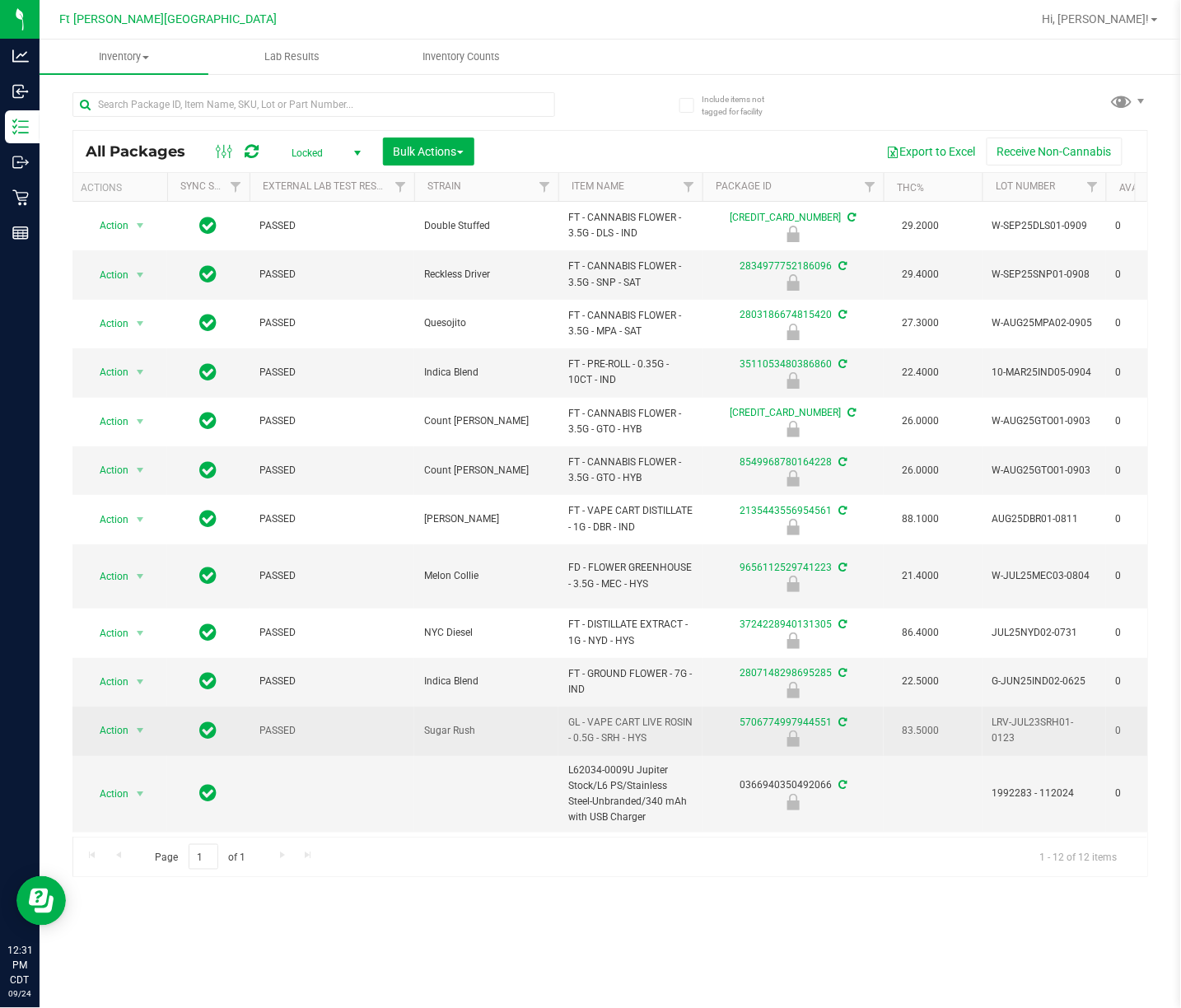
drag, startPoint x: 632, startPoint y: 740, endPoint x: 565, endPoint y: 702, distance: 77.0
click at [565, 706] on td "GL - VAPE CART LIVE ROSIN - 0.5G - SRH - HYS" at bounding box center [629, 730] width 144 height 49
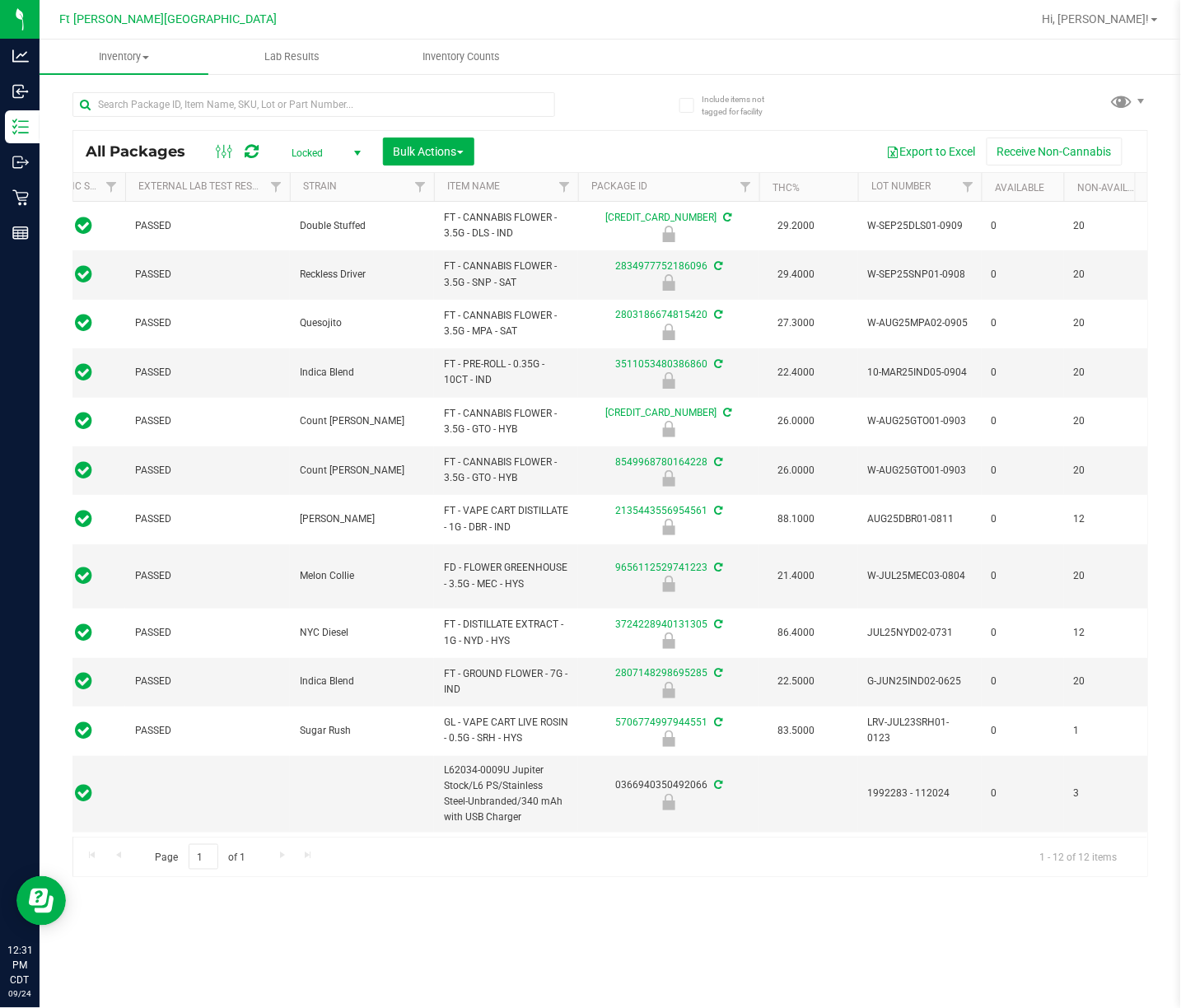
scroll to position [0, 191]
